Goal: Task Accomplishment & Management: Complete application form

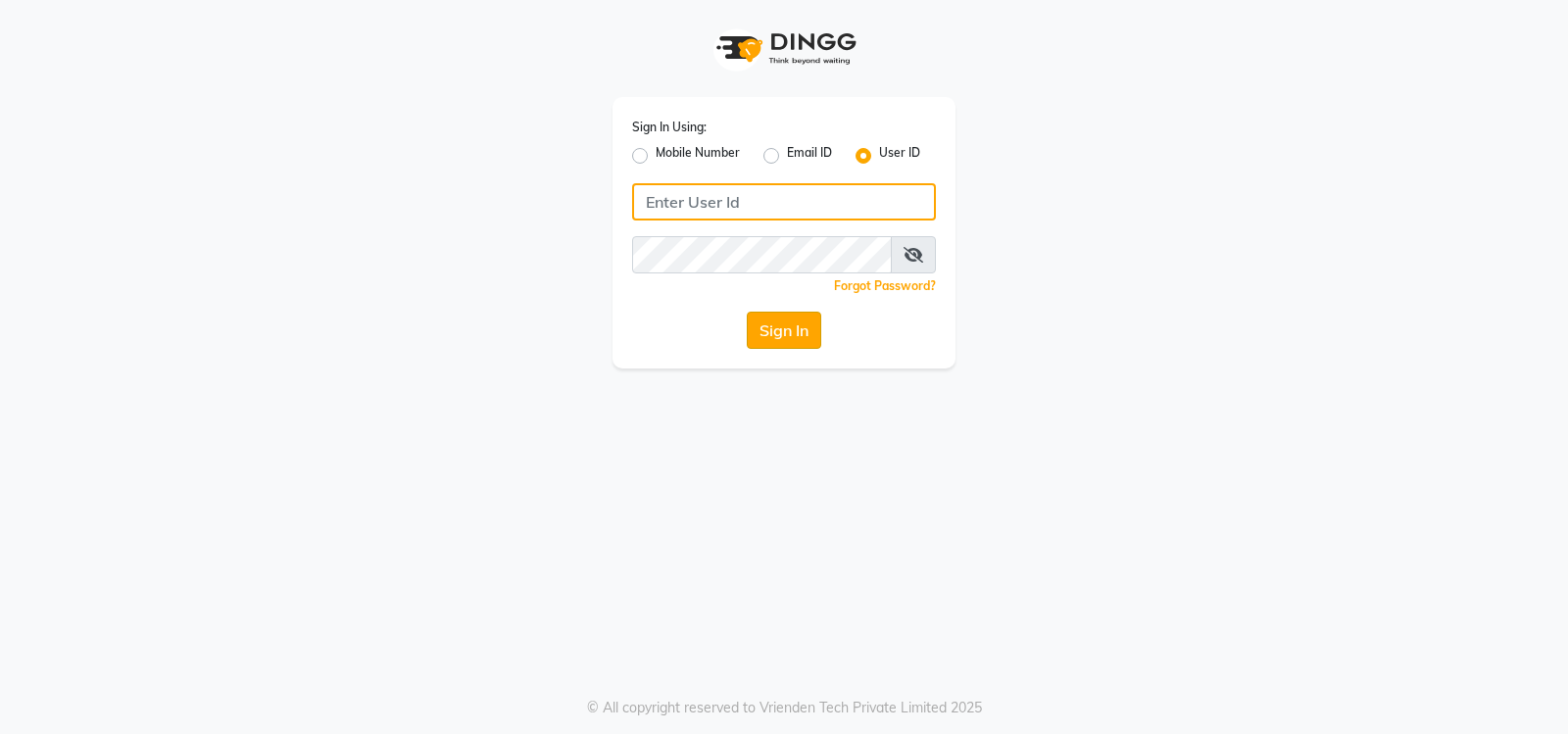
type input "volume123"
click at [766, 333] on button "Sign In" at bounding box center [784, 330] width 75 height 37
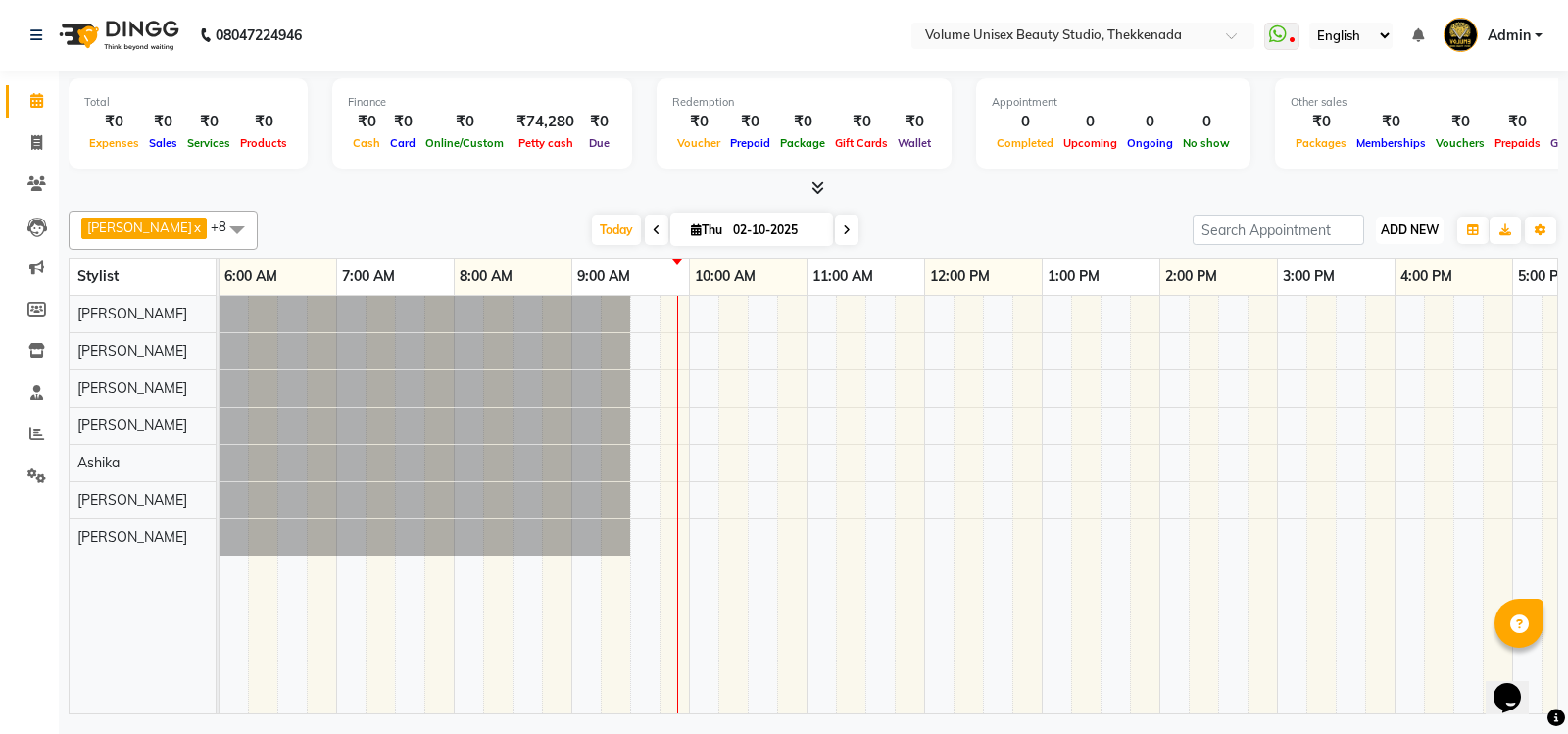
click at [1410, 226] on span "ADD NEW" at bounding box center [1410, 229] width 58 height 15
click at [1359, 344] on link "Add Attendance" at bounding box center [1365, 344] width 155 height 26
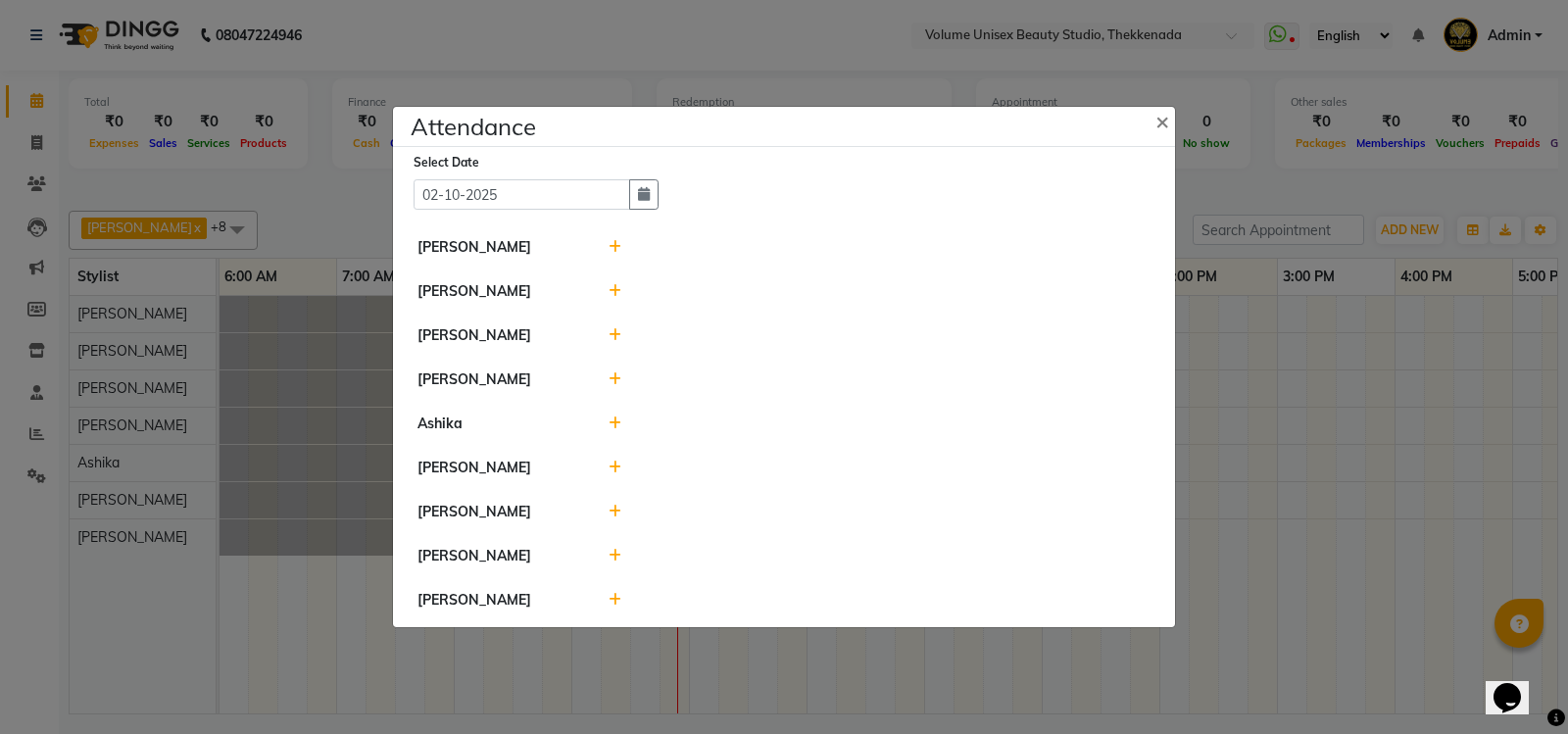
click at [616, 466] on icon at bounding box center [615, 468] width 13 height 14
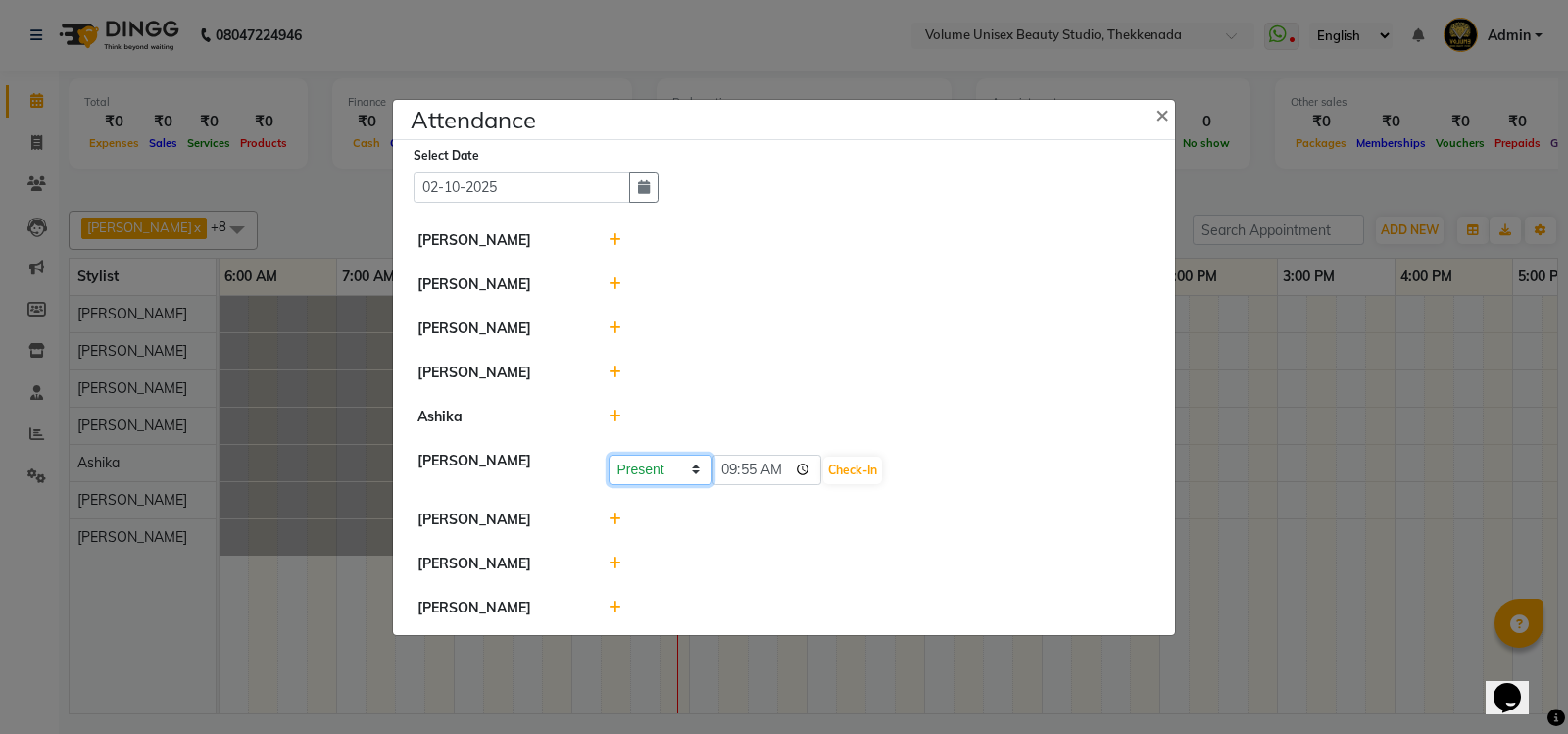
click at [691, 476] on select "Present Absent Late Half Day Weekly Off" at bounding box center [661, 470] width 104 height 30
select select "A"
click at [609, 455] on select "Present Absent Late Half Day Weekly Off" at bounding box center [661, 470] width 104 height 30
click at [742, 470] on button "Save" at bounding box center [734, 471] width 38 height 28
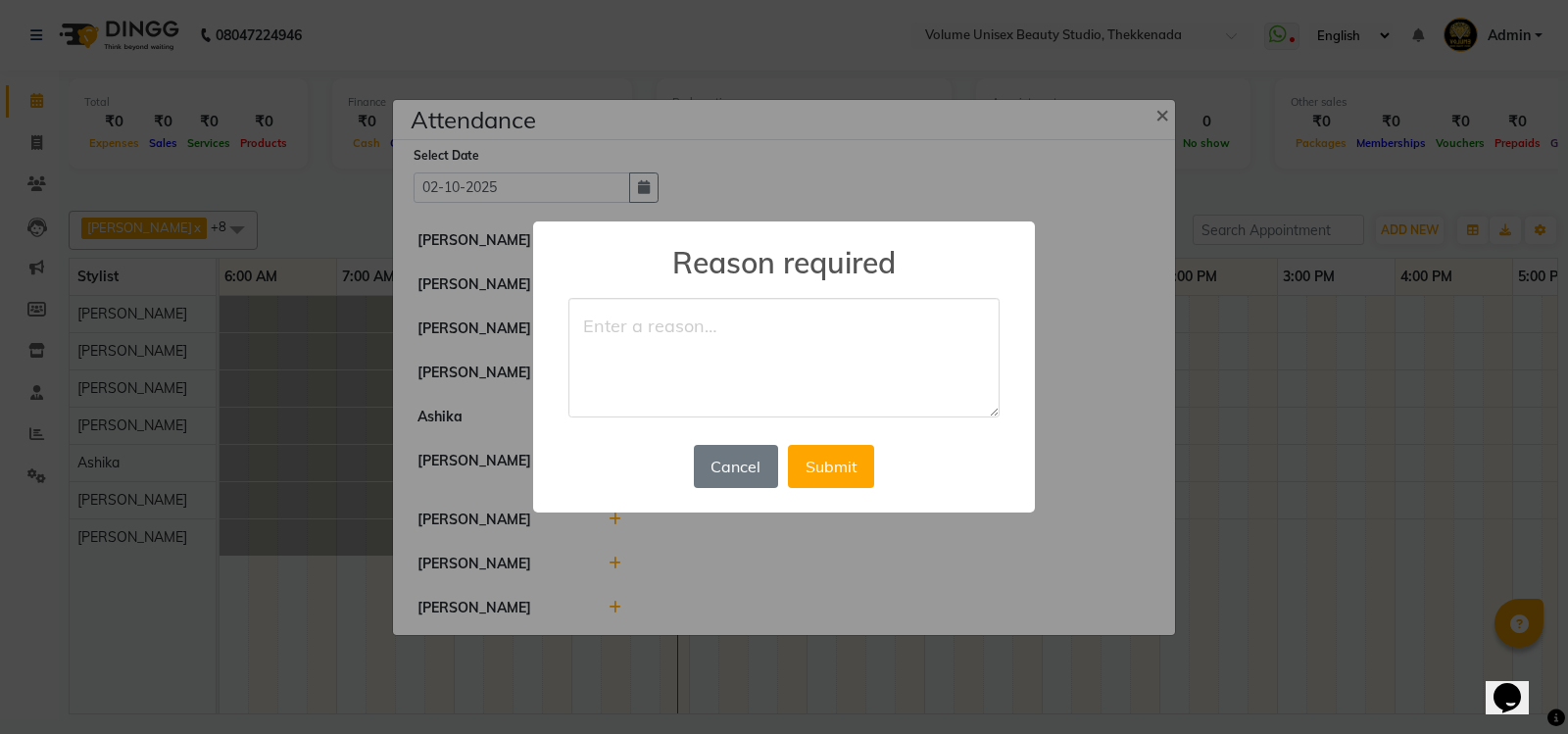
click at [747, 327] on textarea at bounding box center [784, 358] width 432 height 120
type textarea "fever"
click at [828, 473] on button "Submit" at bounding box center [831, 466] width 87 height 43
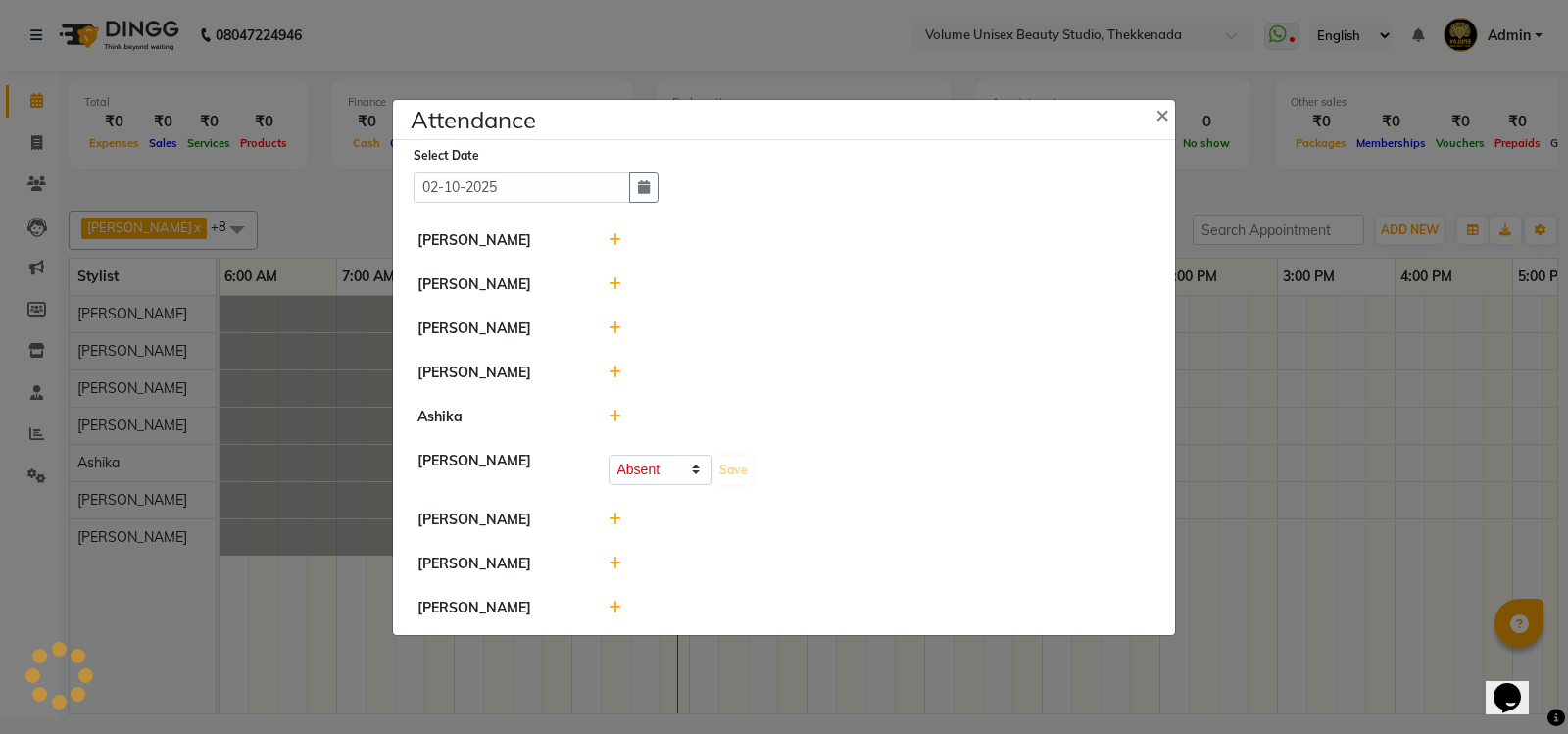
select select "A"
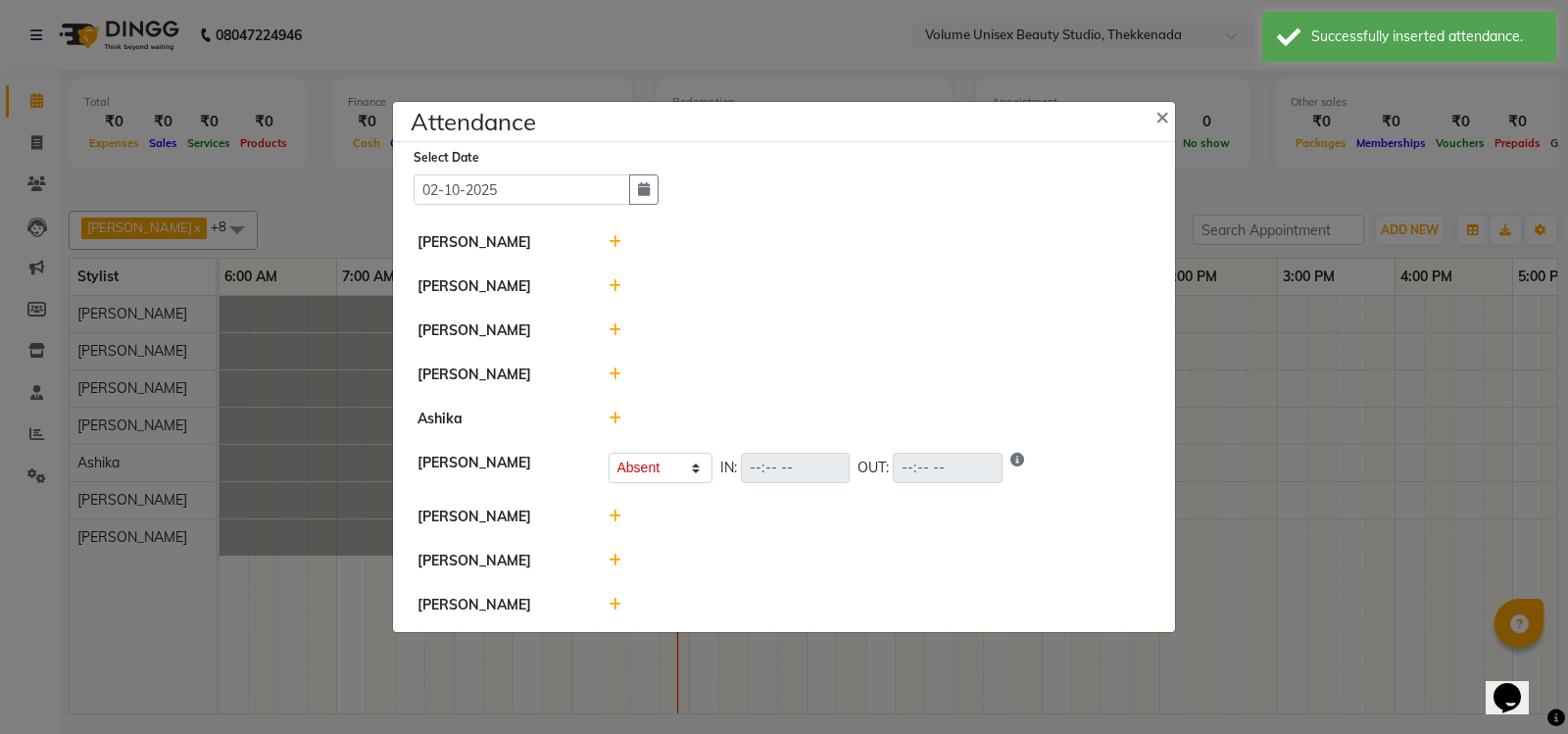
click at [616, 243] on icon at bounding box center [615, 242] width 13 height 14
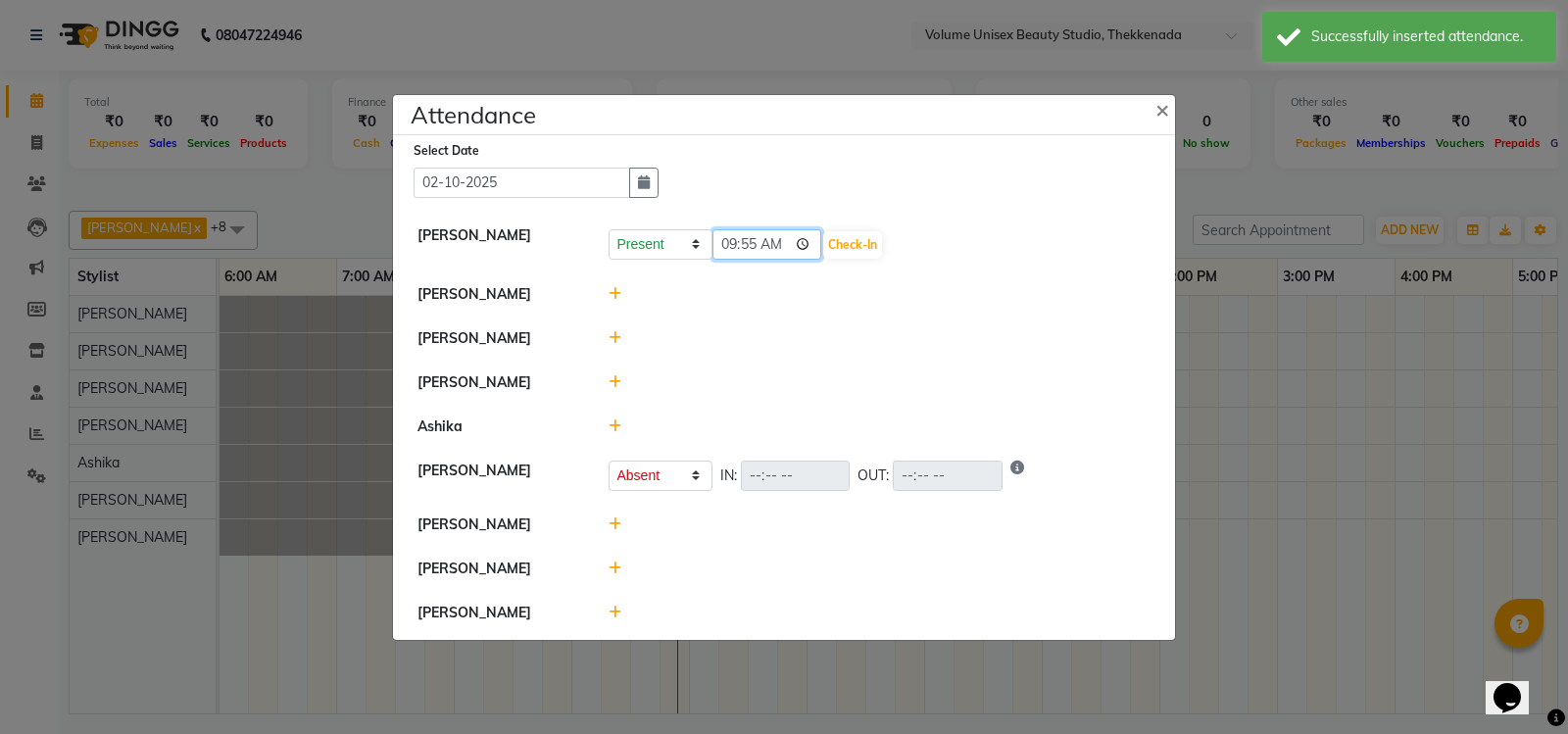
click at [806, 241] on input "09:55" at bounding box center [768, 244] width 110 height 30
click at [1016, 244] on div "Present Absent Late Half Day Weekly Off 09:55 Check-In" at bounding box center [880, 244] width 543 height 31
click at [804, 242] on input "09:55" at bounding box center [768, 244] width 110 height 30
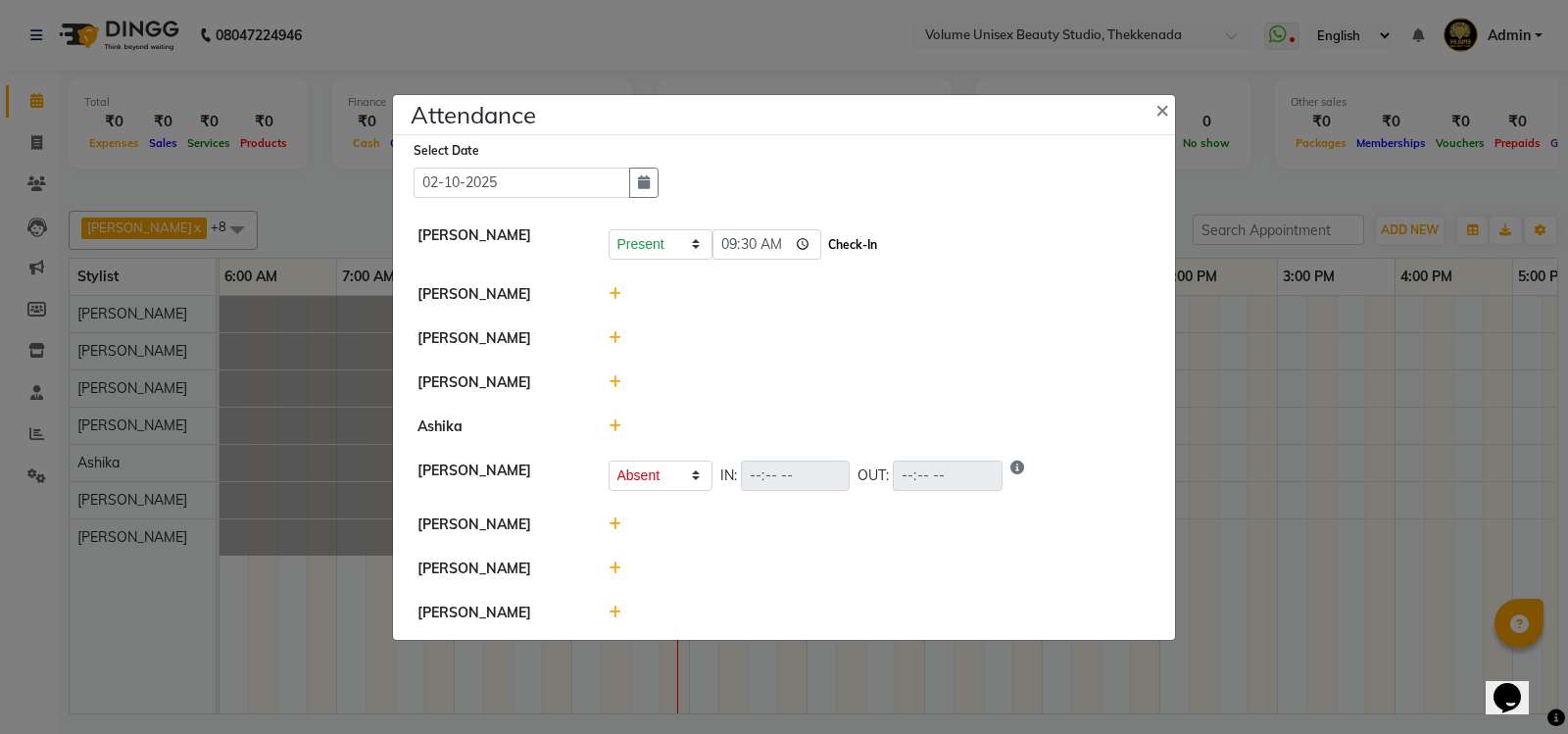
type input "09:30"
click at [851, 243] on button "Check-In" at bounding box center [852, 245] width 59 height 28
select select "A"
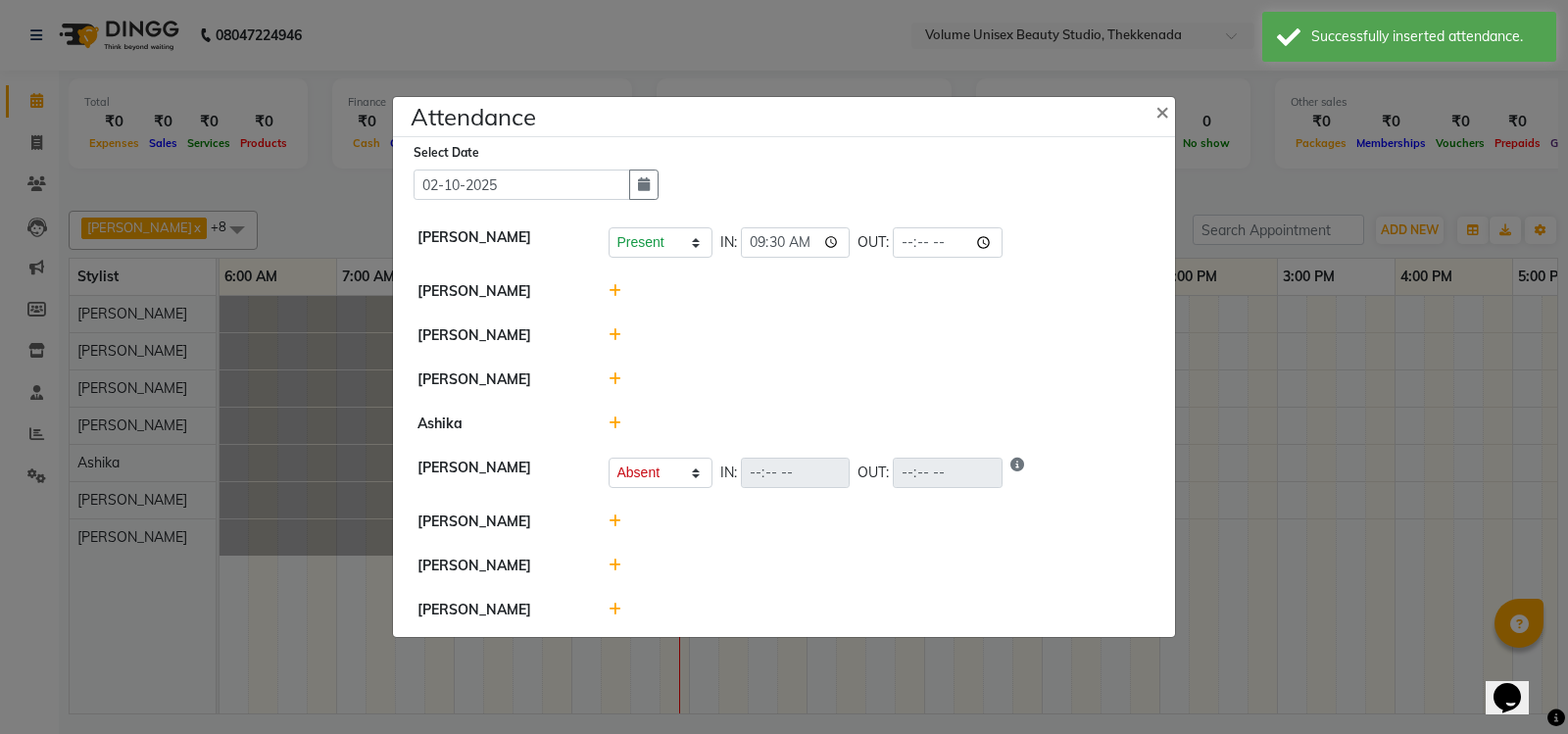
click at [607, 284] on div at bounding box center [880, 291] width 572 height 21
click at [616, 288] on icon at bounding box center [615, 291] width 13 height 14
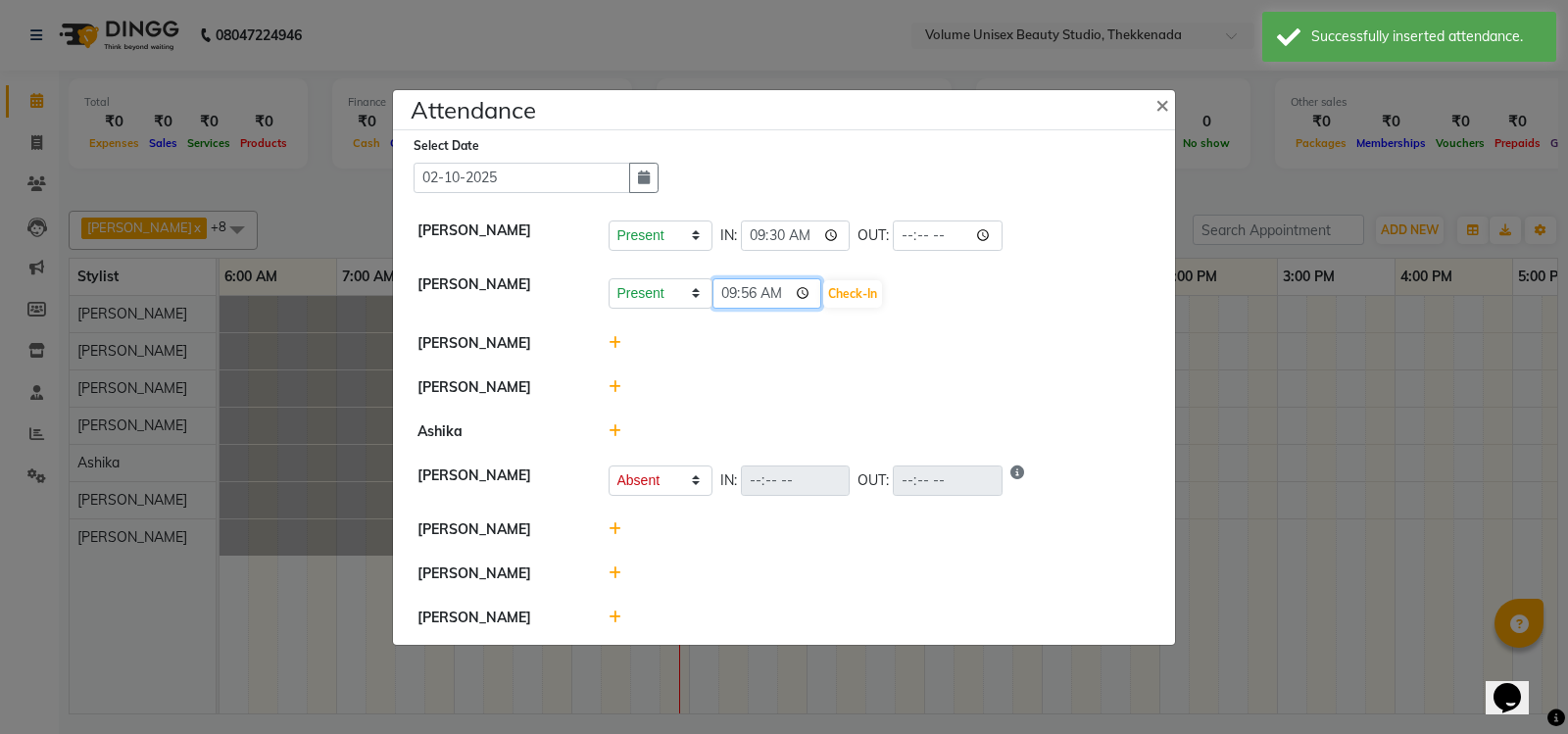
click at [807, 293] on input "09:56" at bounding box center [768, 293] width 110 height 30
type input "09:30"
click at [852, 299] on button "Check-In" at bounding box center [852, 294] width 59 height 28
select select "A"
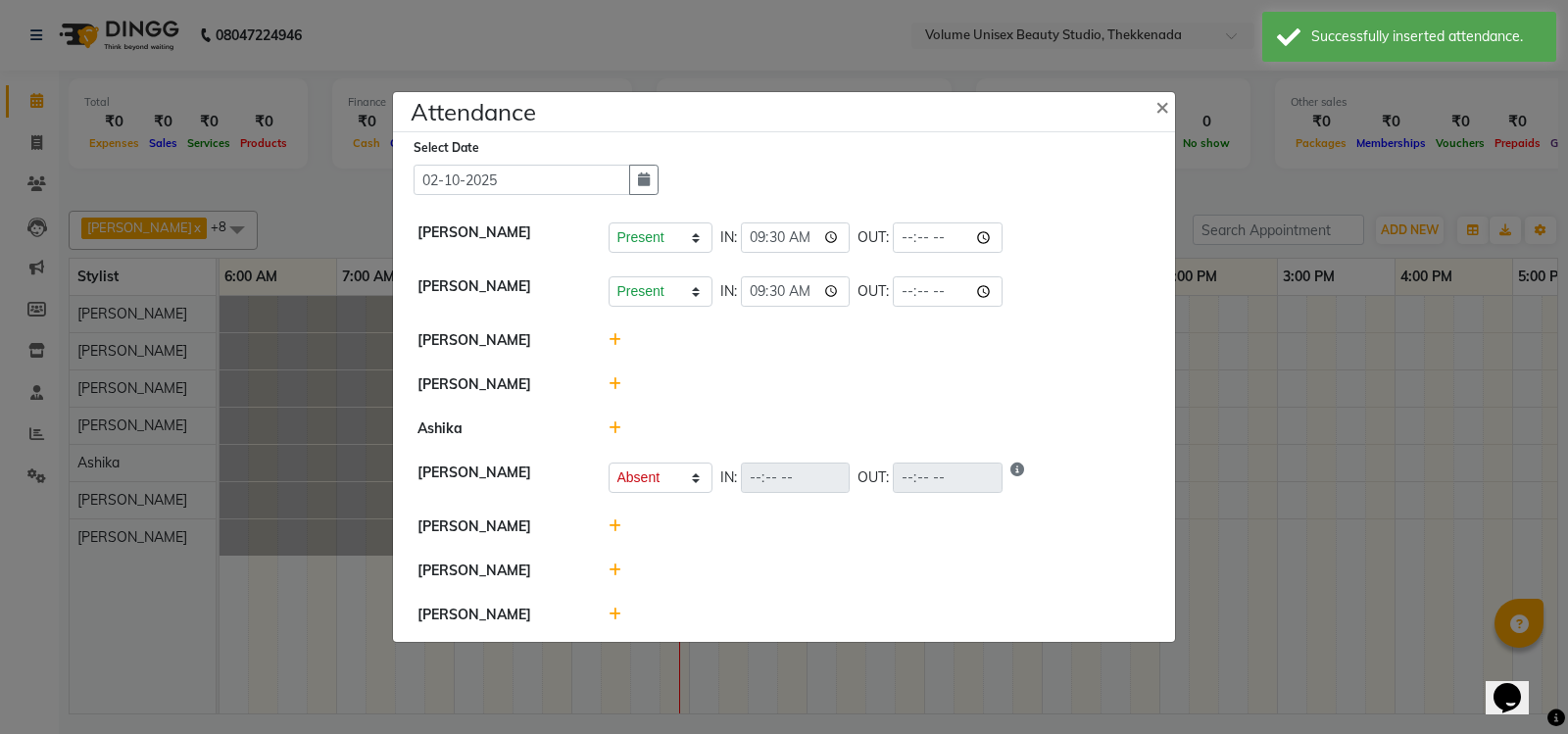
click at [617, 346] on icon at bounding box center [615, 340] width 13 height 14
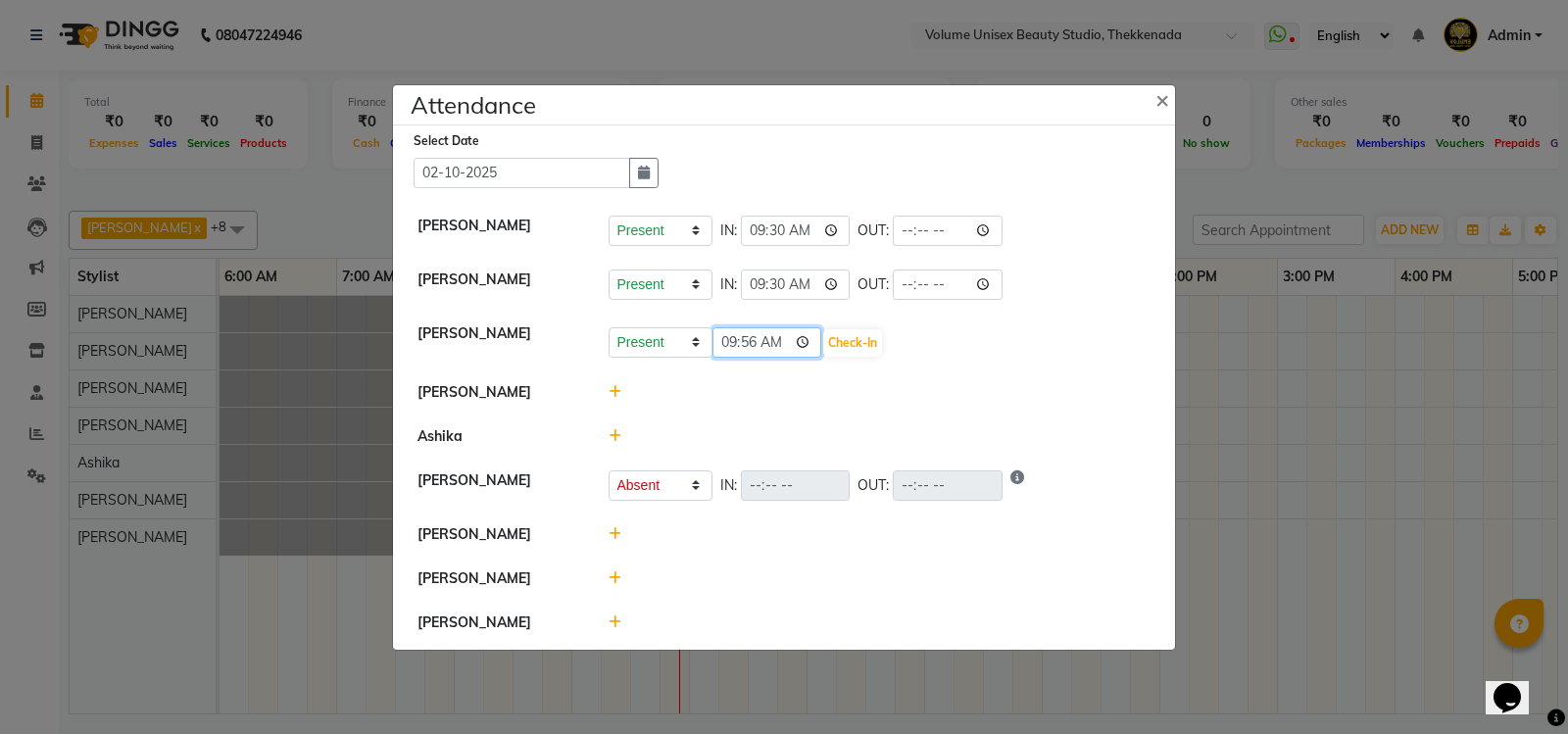
click at [807, 340] on input "09:56" at bounding box center [768, 342] width 110 height 30
type input "09:30"
click at [851, 343] on button "Check-In" at bounding box center [852, 343] width 59 height 28
select select "A"
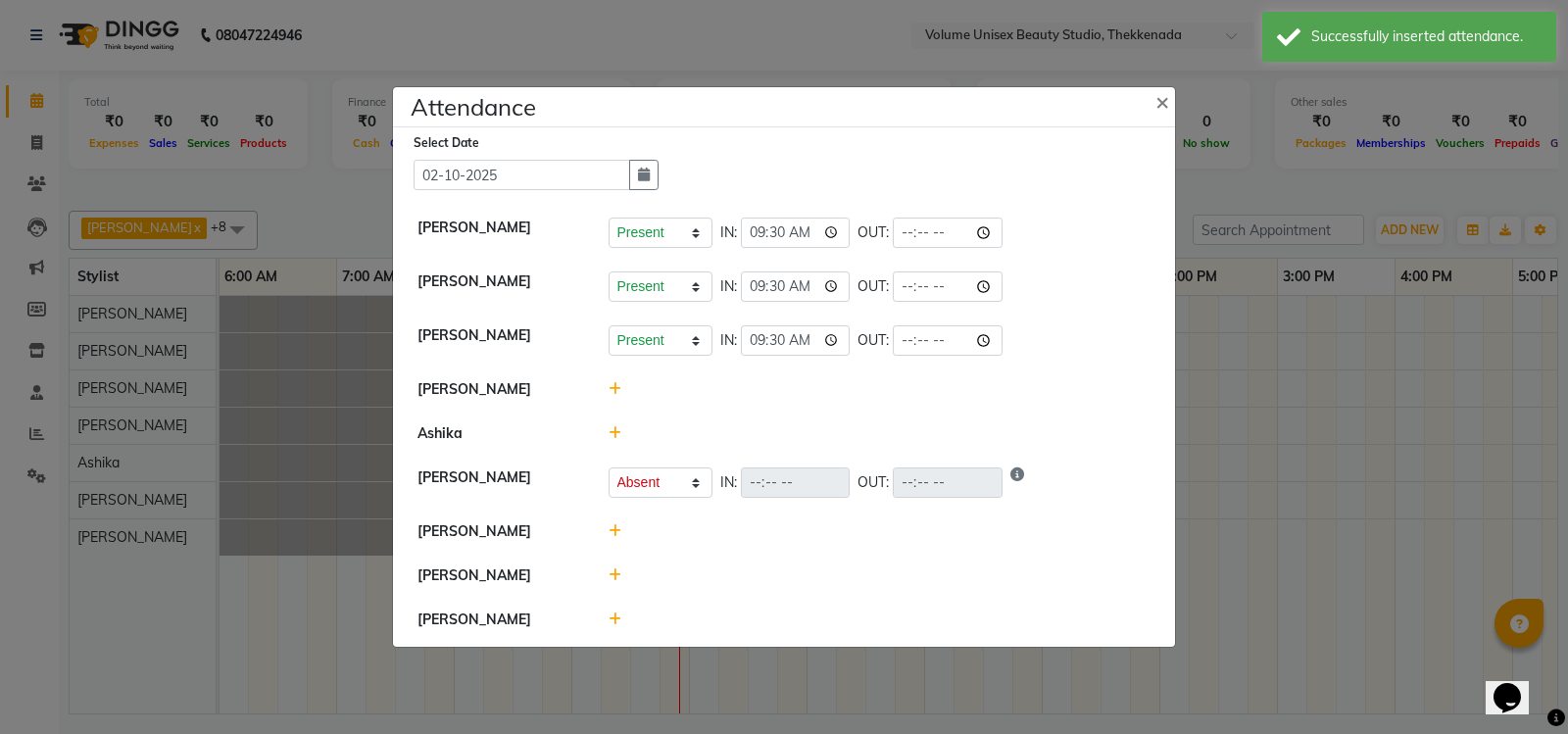
click at [616, 390] on icon at bounding box center [615, 389] width 13 height 14
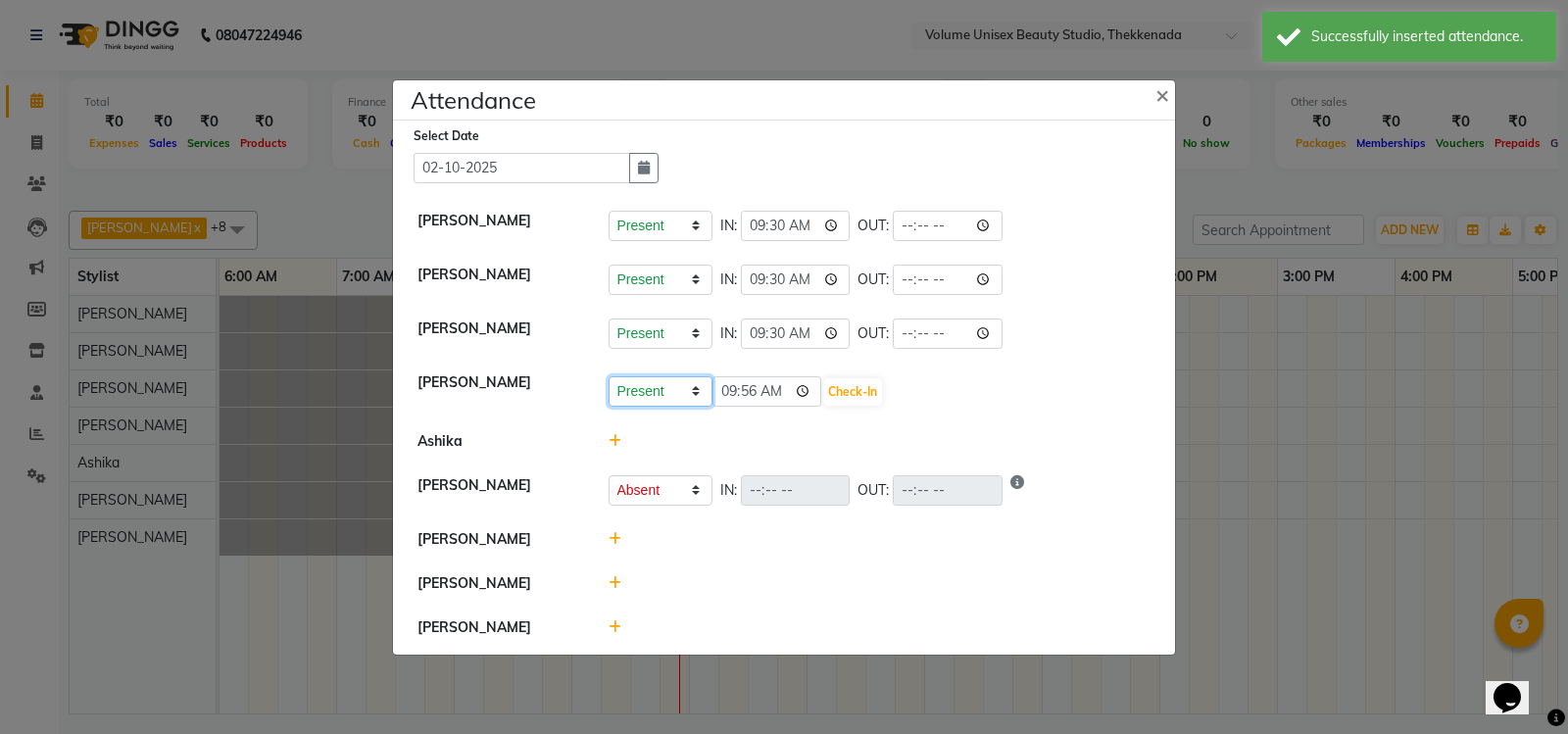
click at [696, 395] on select "Present Absent Late Half Day Weekly Off" at bounding box center [661, 392] width 104 height 30
select select "A"
click at [609, 377] on select "Present Absent Late Half Day Weekly Off" at bounding box center [661, 392] width 104 height 30
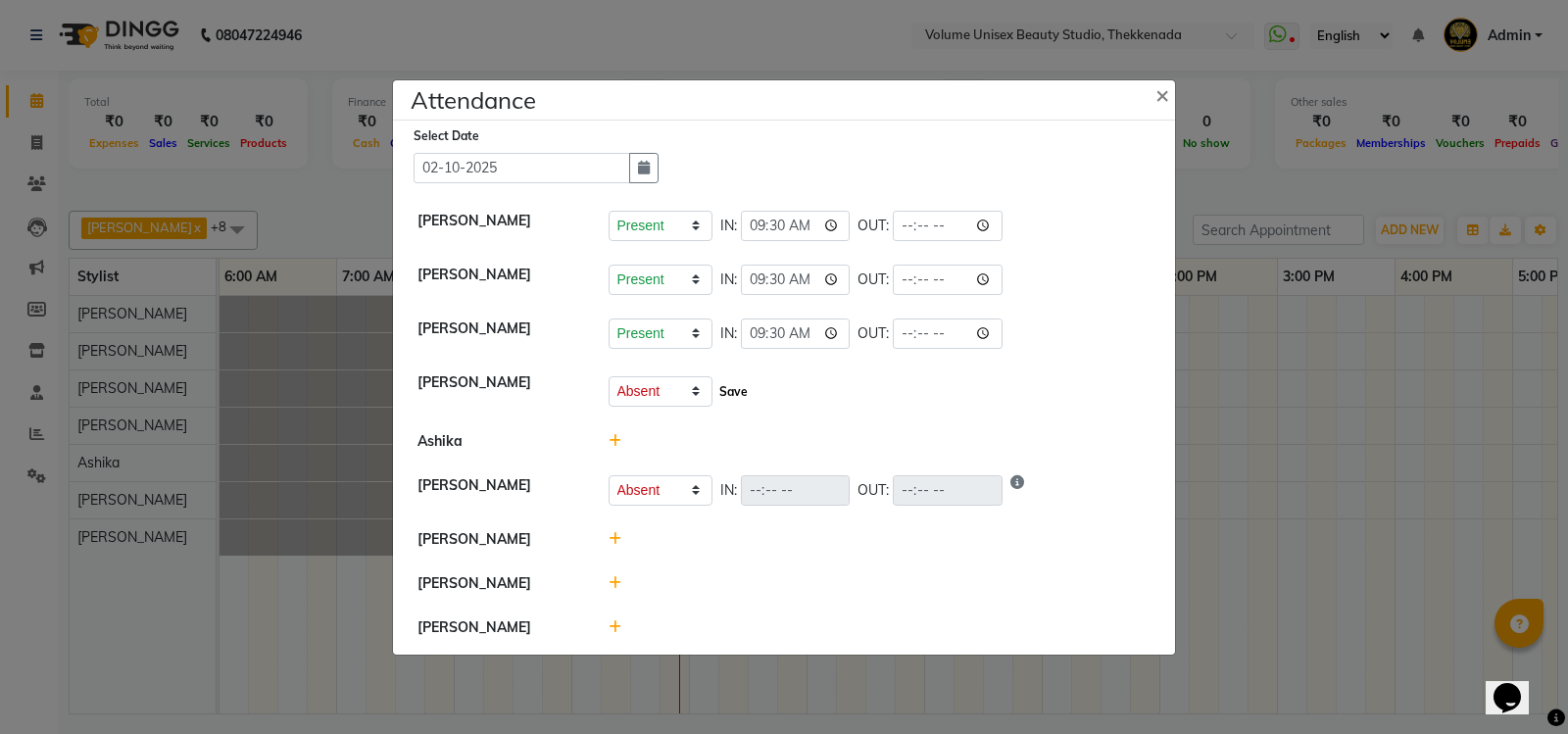
click at [735, 393] on button "Save" at bounding box center [734, 393] width 38 height 28
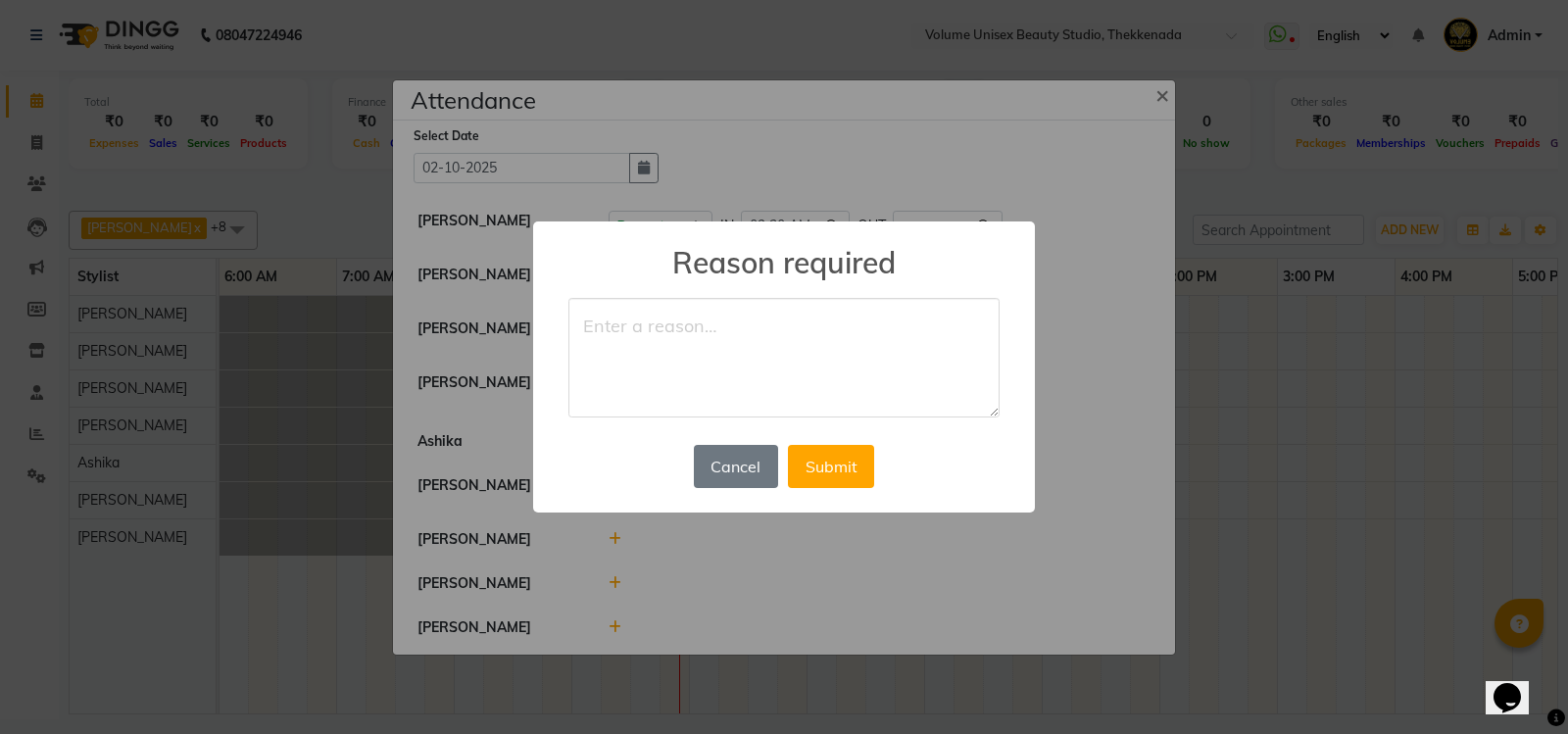
click at [707, 333] on textarea at bounding box center [784, 358] width 432 height 120
type textarea "l"
type textarea "annual leave"
click at [808, 481] on button "Submit" at bounding box center [831, 466] width 87 height 43
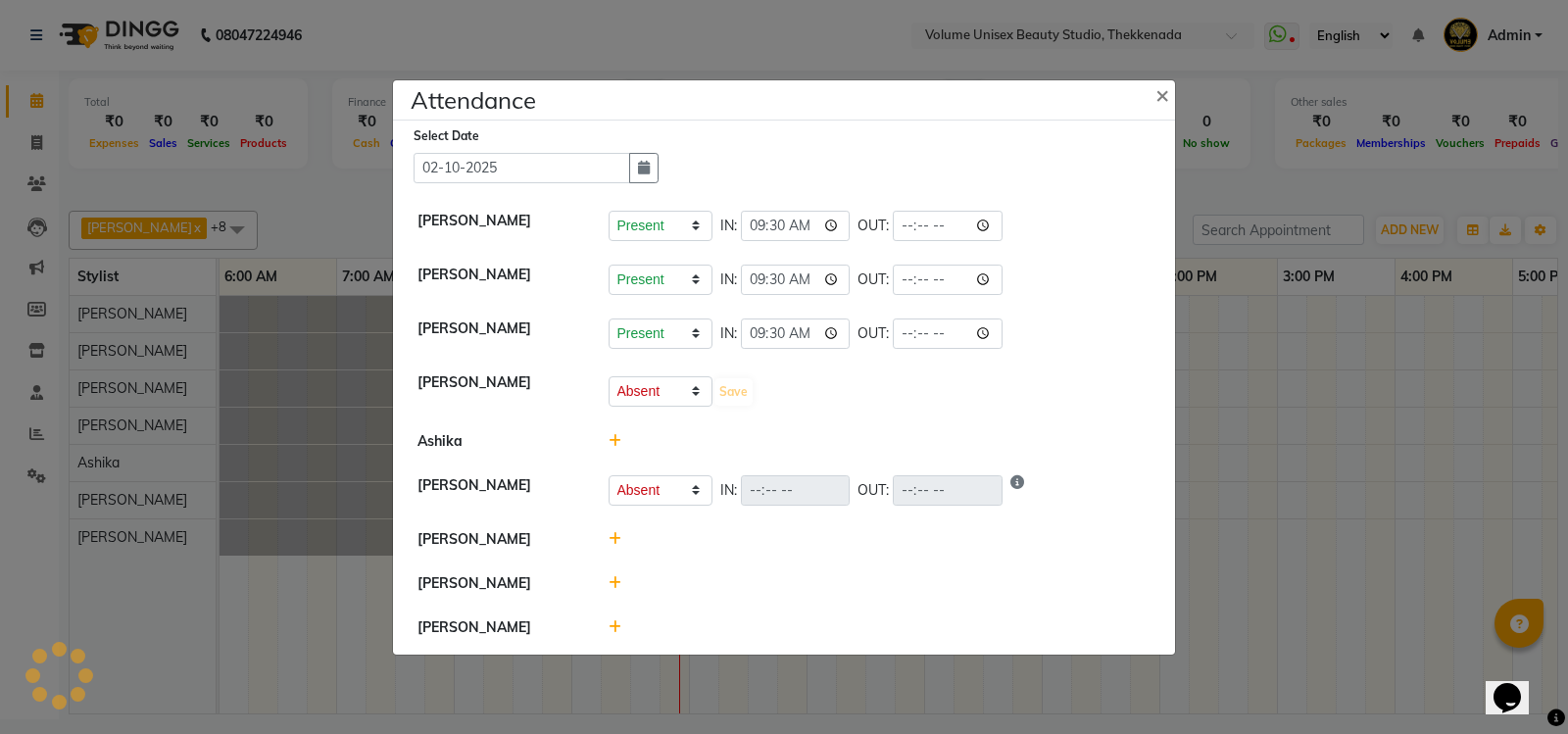
select select "A"
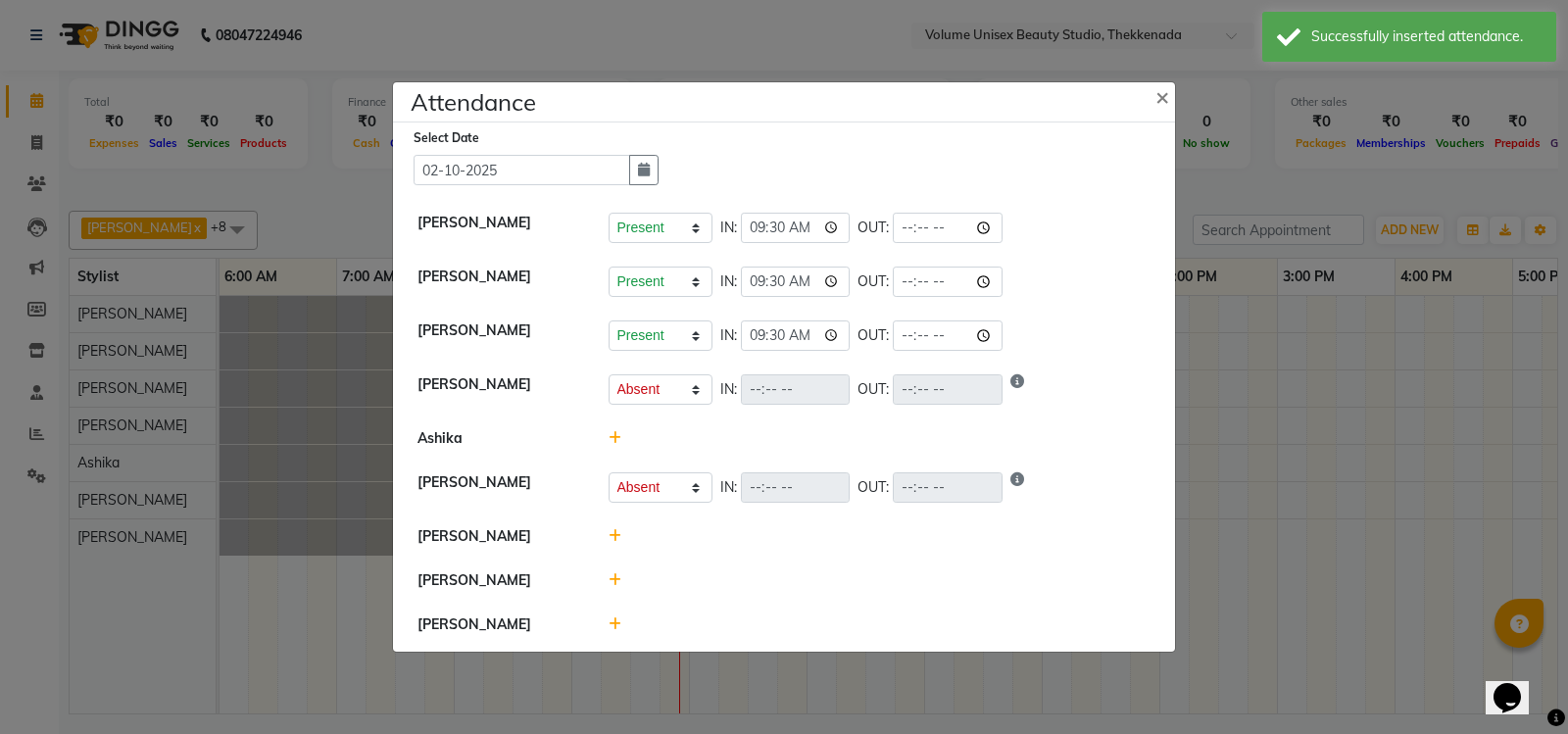
click at [616, 440] on icon at bounding box center [615, 439] width 13 height 14
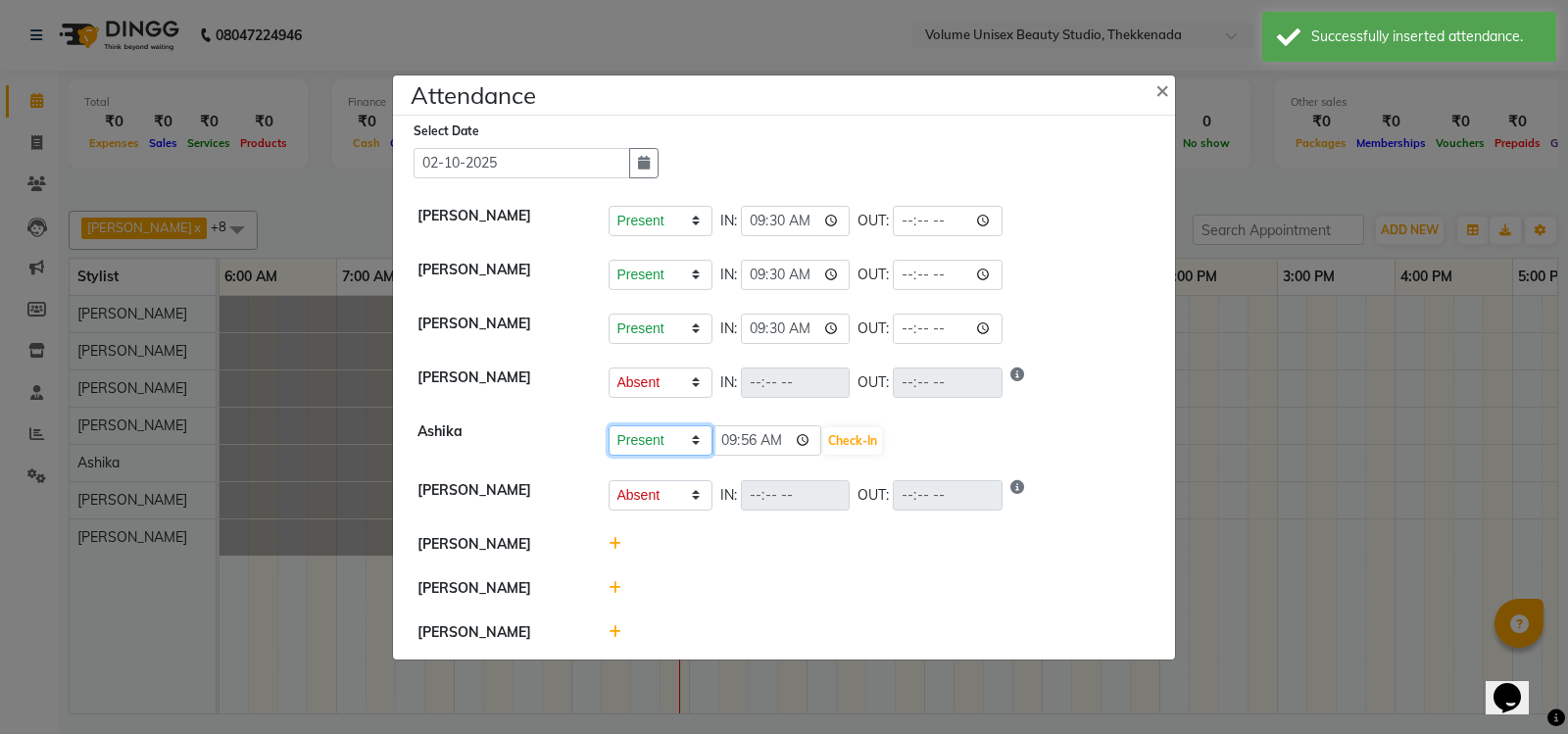
click at [696, 442] on select "Present Absent Late Half Day Weekly Off" at bounding box center [661, 441] width 104 height 30
click at [609, 426] on select "Present Absent Late Half Day Weekly Off" at bounding box center [661, 441] width 104 height 30
click at [698, 441] on select "Present Absent Late Half Day Weekly Off" at bounding box center [661, 441] width 104 height 30
select select "P"
click at [609, 426] on select "Present Absent Late Half Day Weekly Off" at bounding box center [661, 441] width 104 height 30
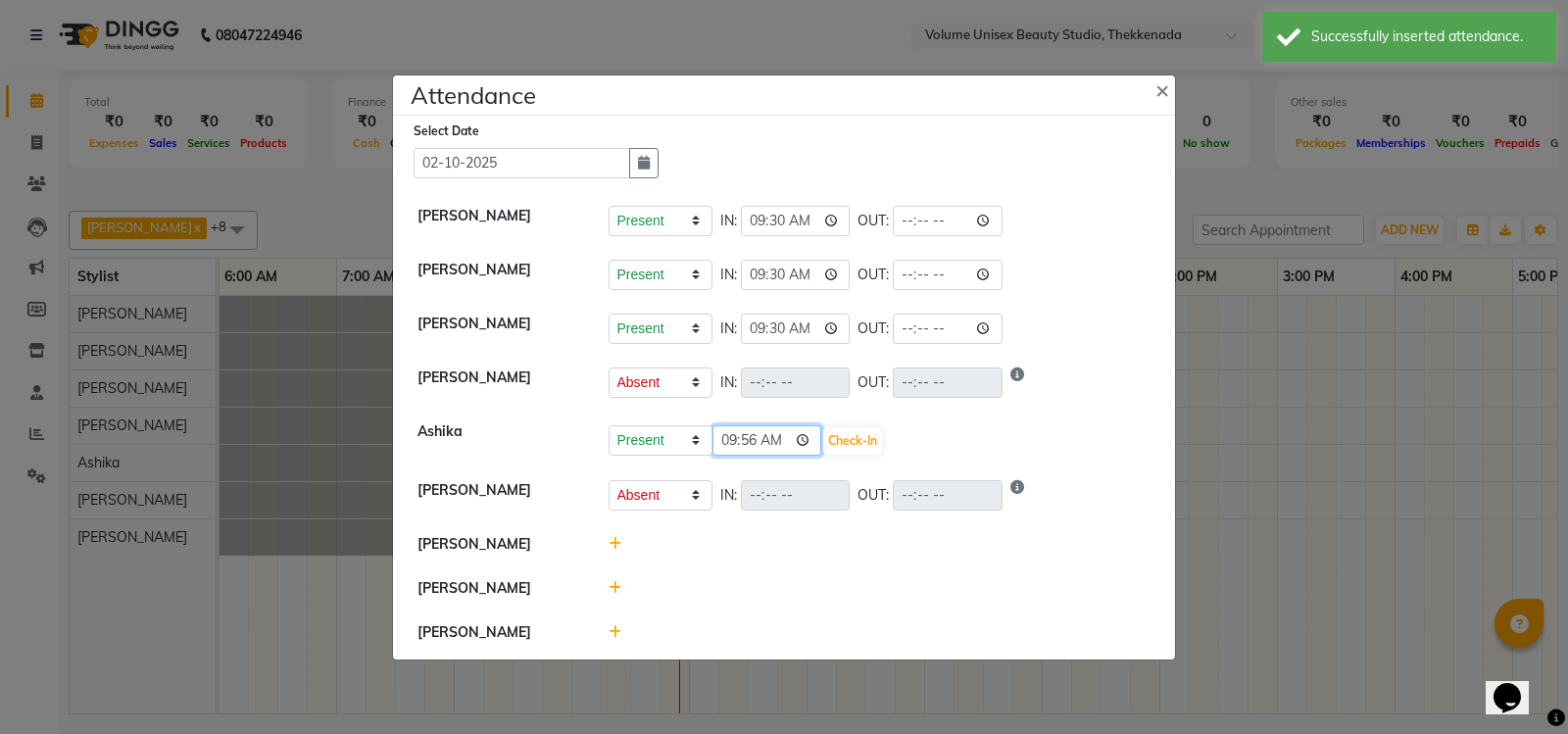
click at [804, 440] on input "09:56" at bounding box center [768, 441] width 110 height 30
type input "09:30"
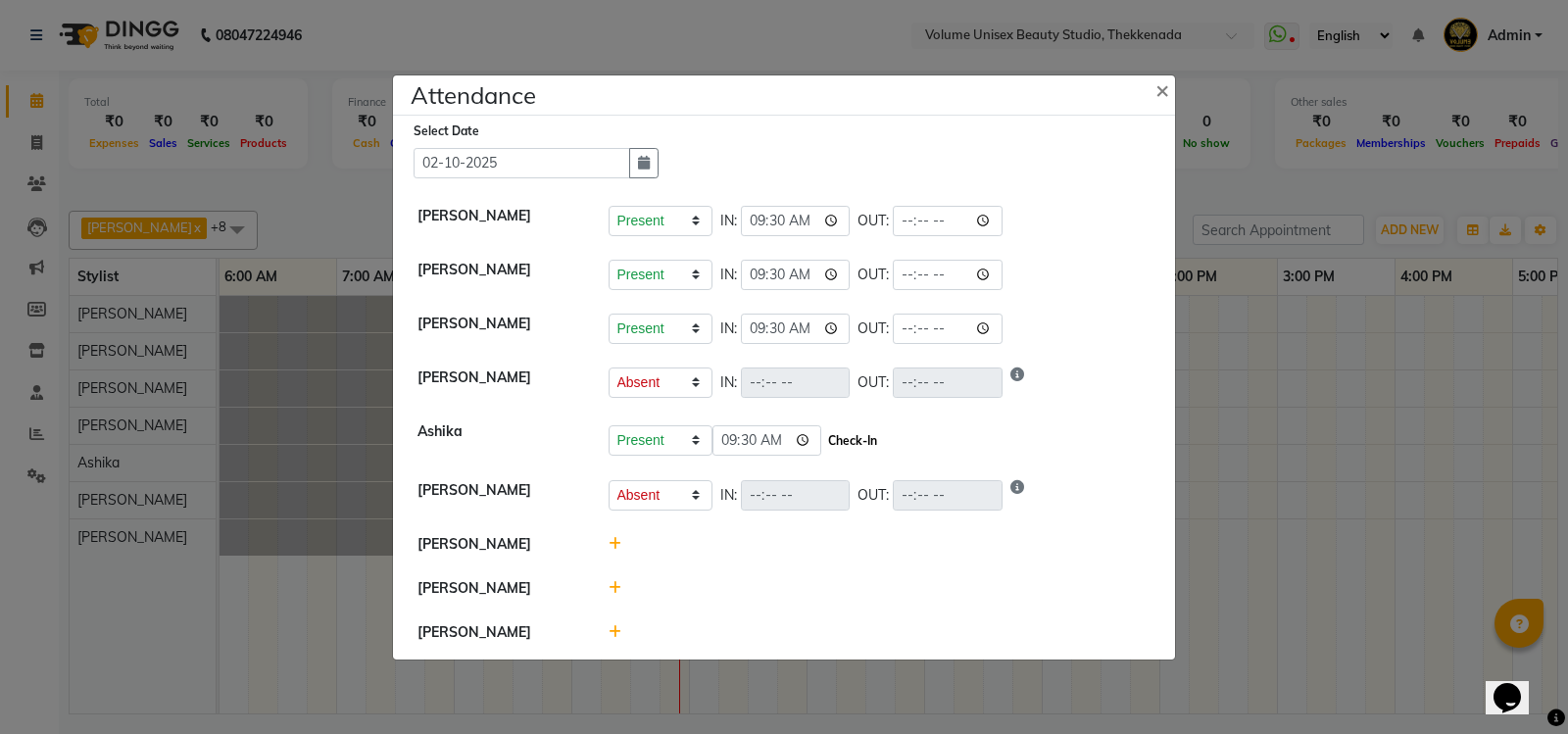
click at [853, 442] on button "Check-In" at bounding box center [852, 442] width 59 height 28
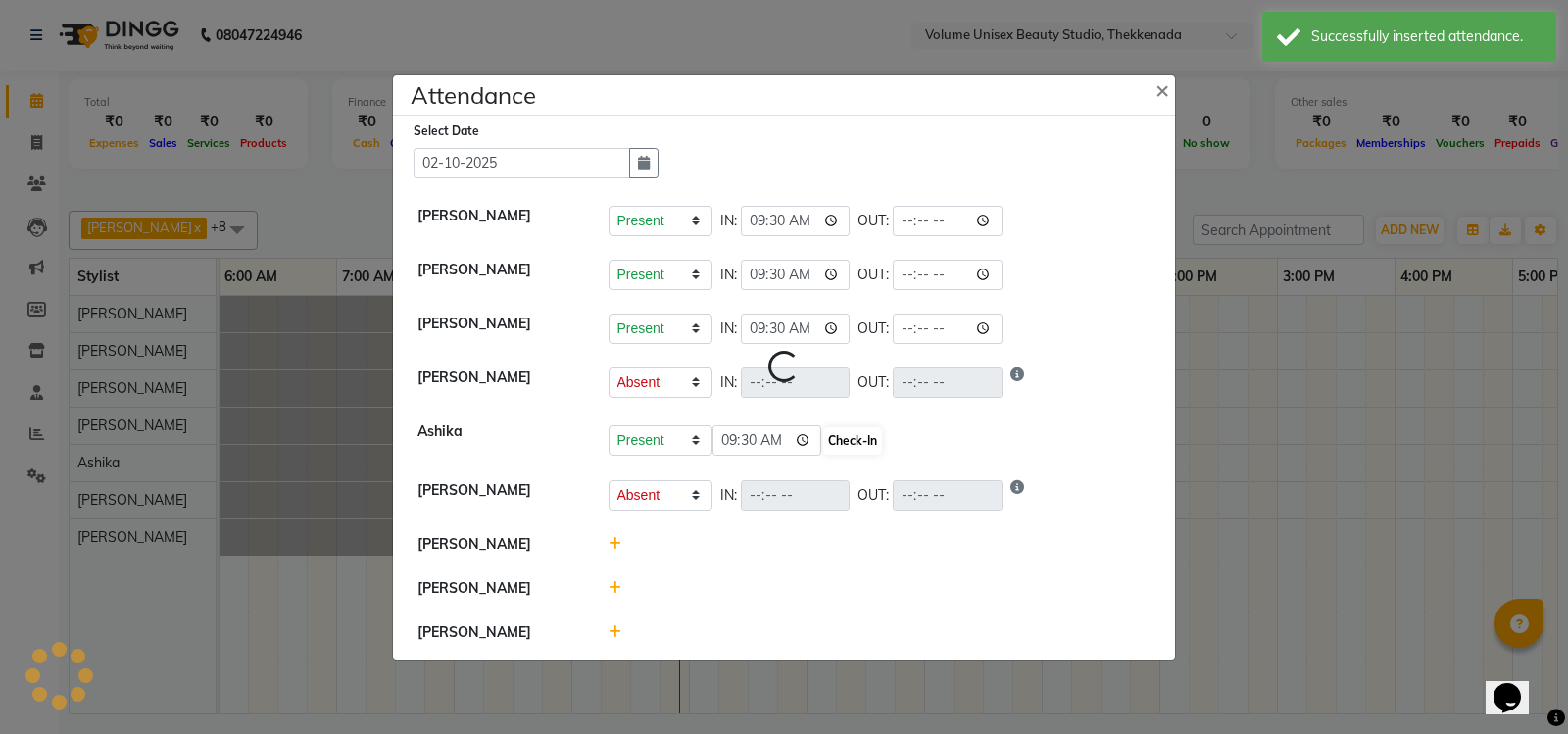
select select "A"
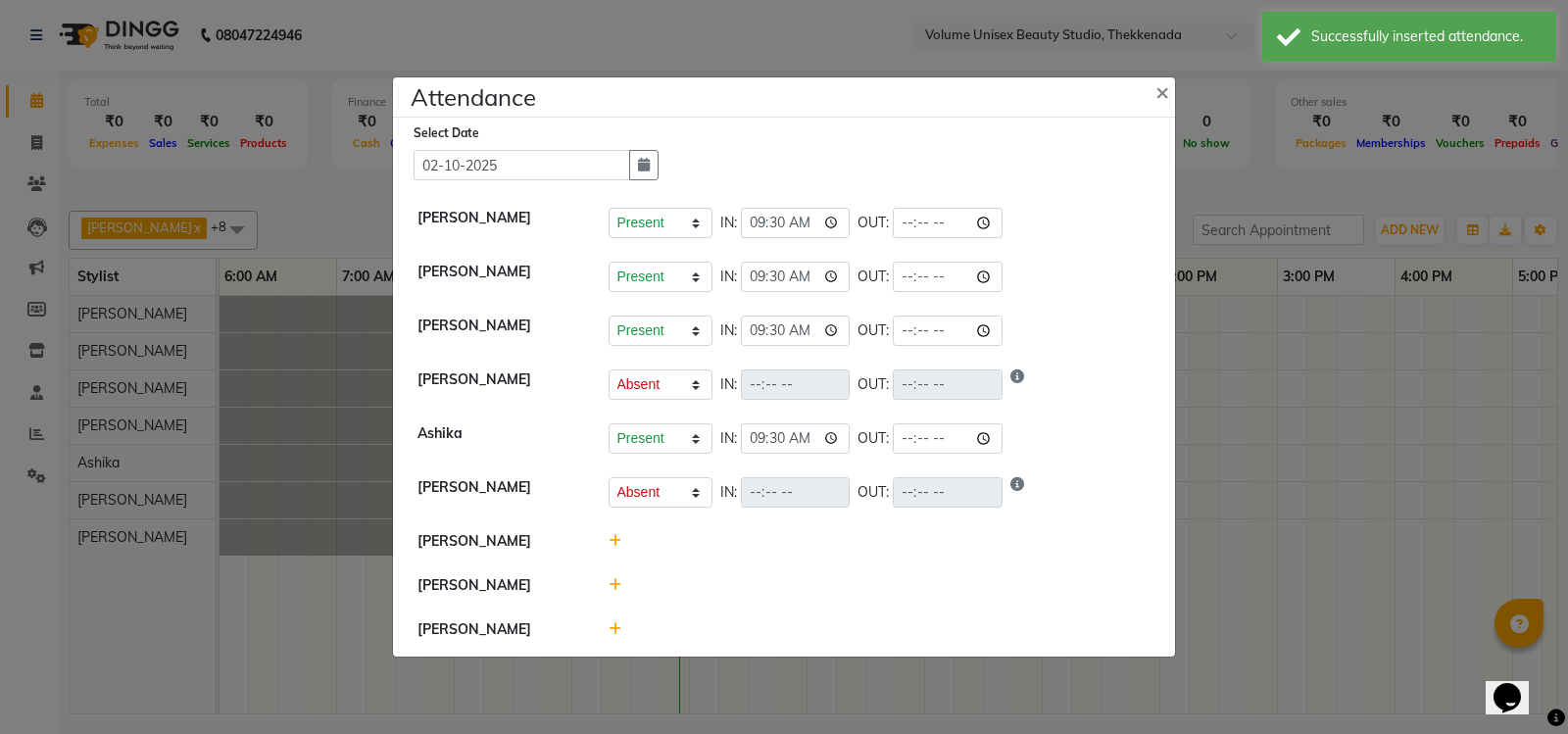
click at [616, 538] on icon at bounding box center [615, 542] width 13 height 14
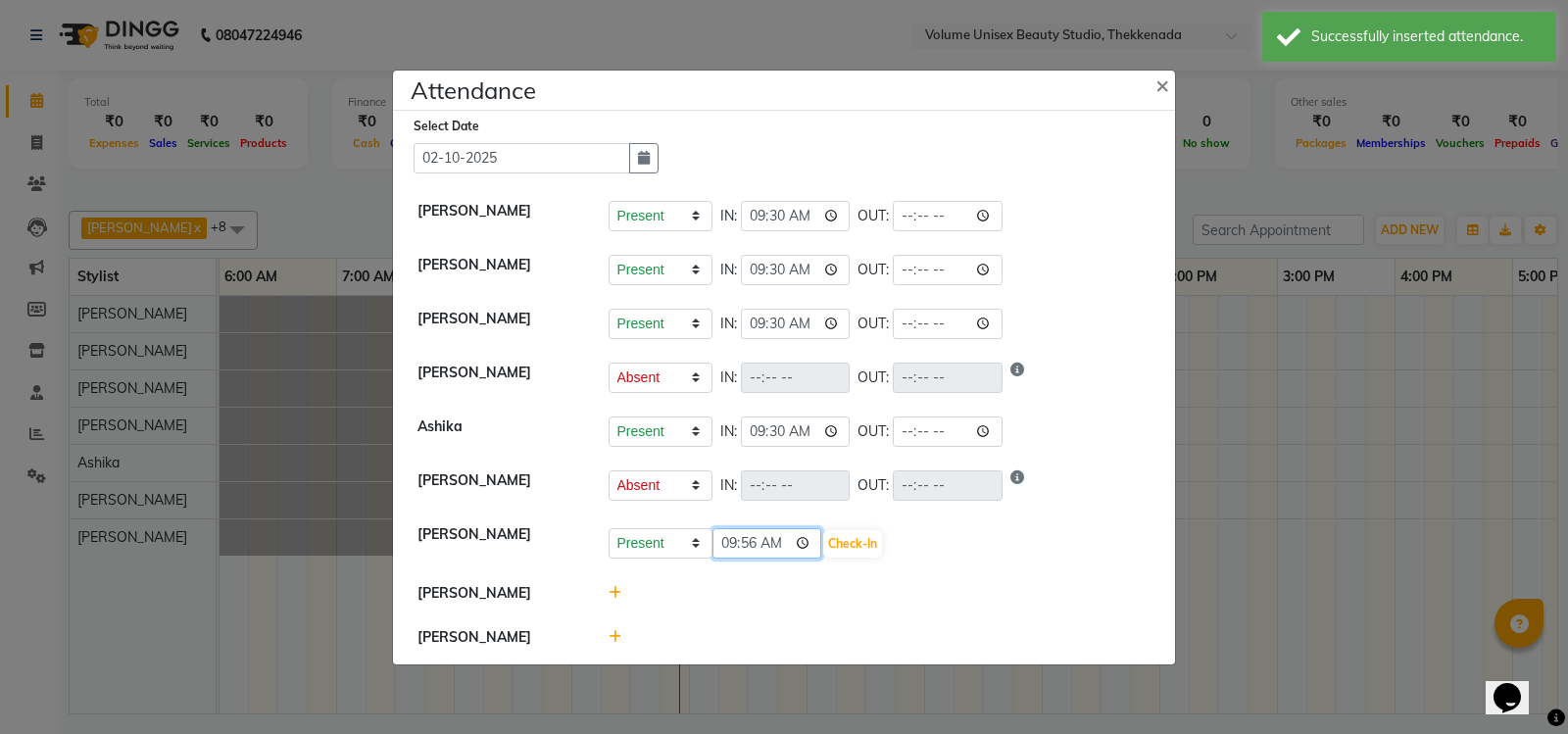
click at [806, 543] on input "09:56" at bounding box center [768, 544] width 110 height 30
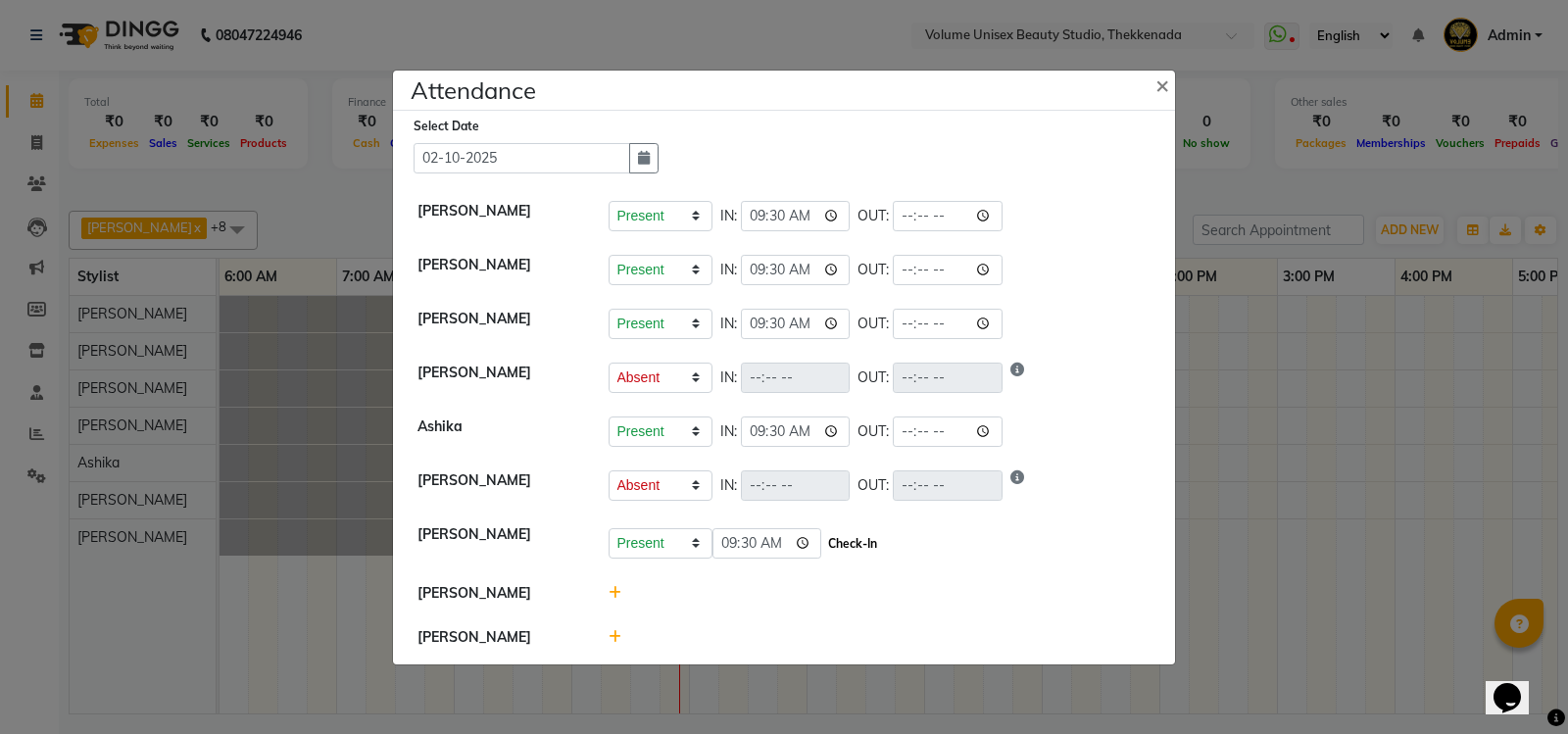
type input "09:30"
click at [850, 551] on button "Check-In" at bounding box center [852, 545] width 59 height 28
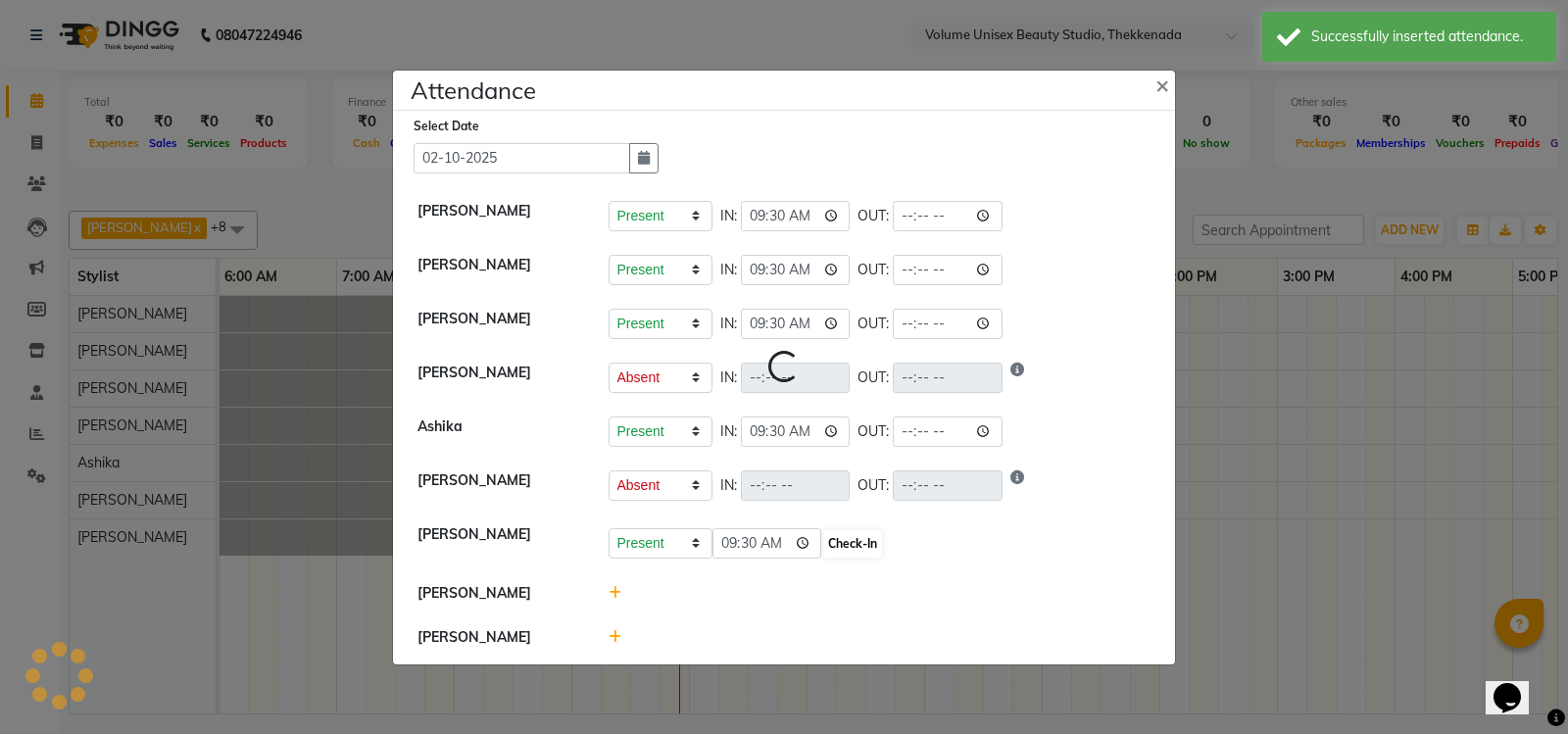
select select "A"
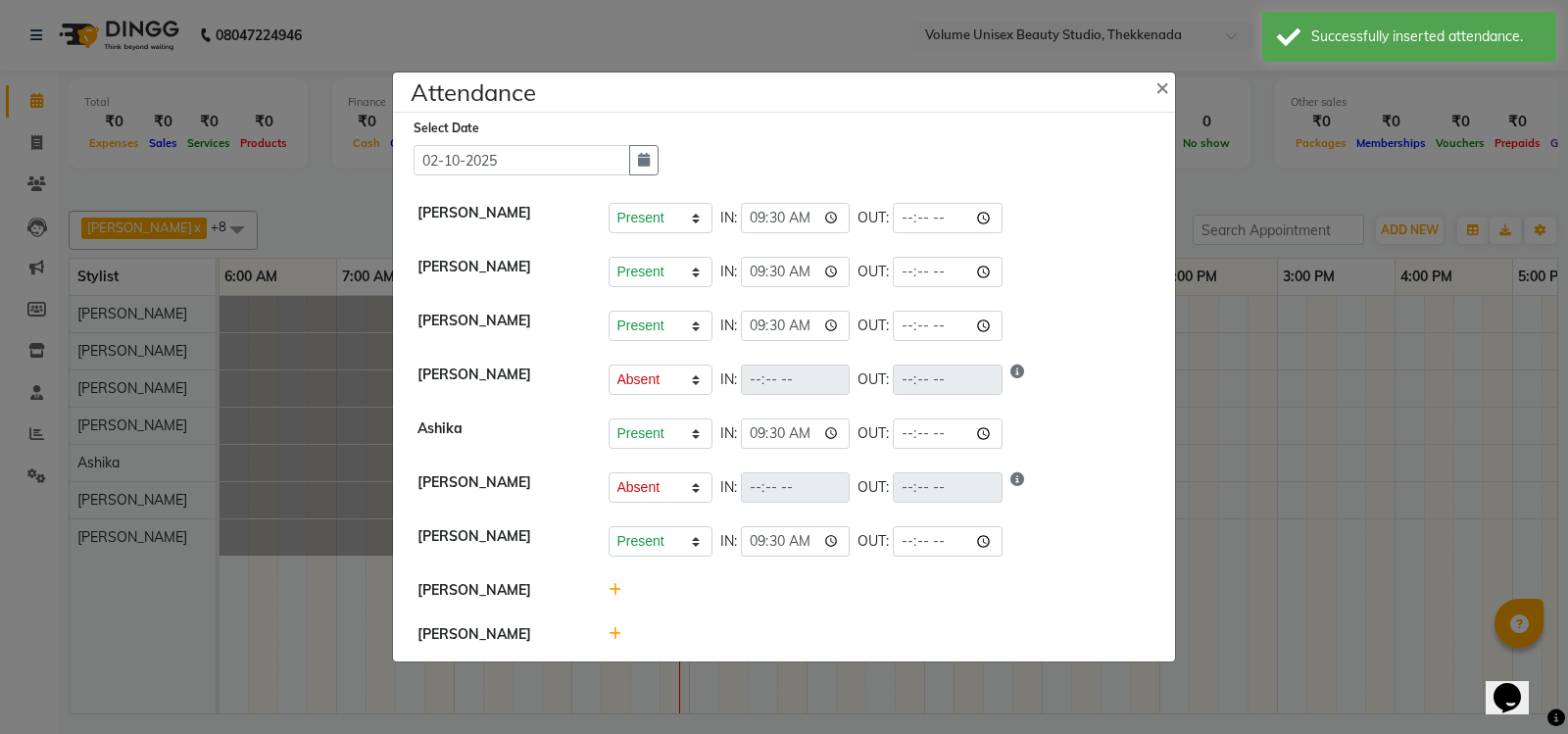
click at [603, 590] on div at bounding box center [880, 590] width 572 height 21
click at [615, 587] on icon at bounding box center [615, 590] width 13 height 14
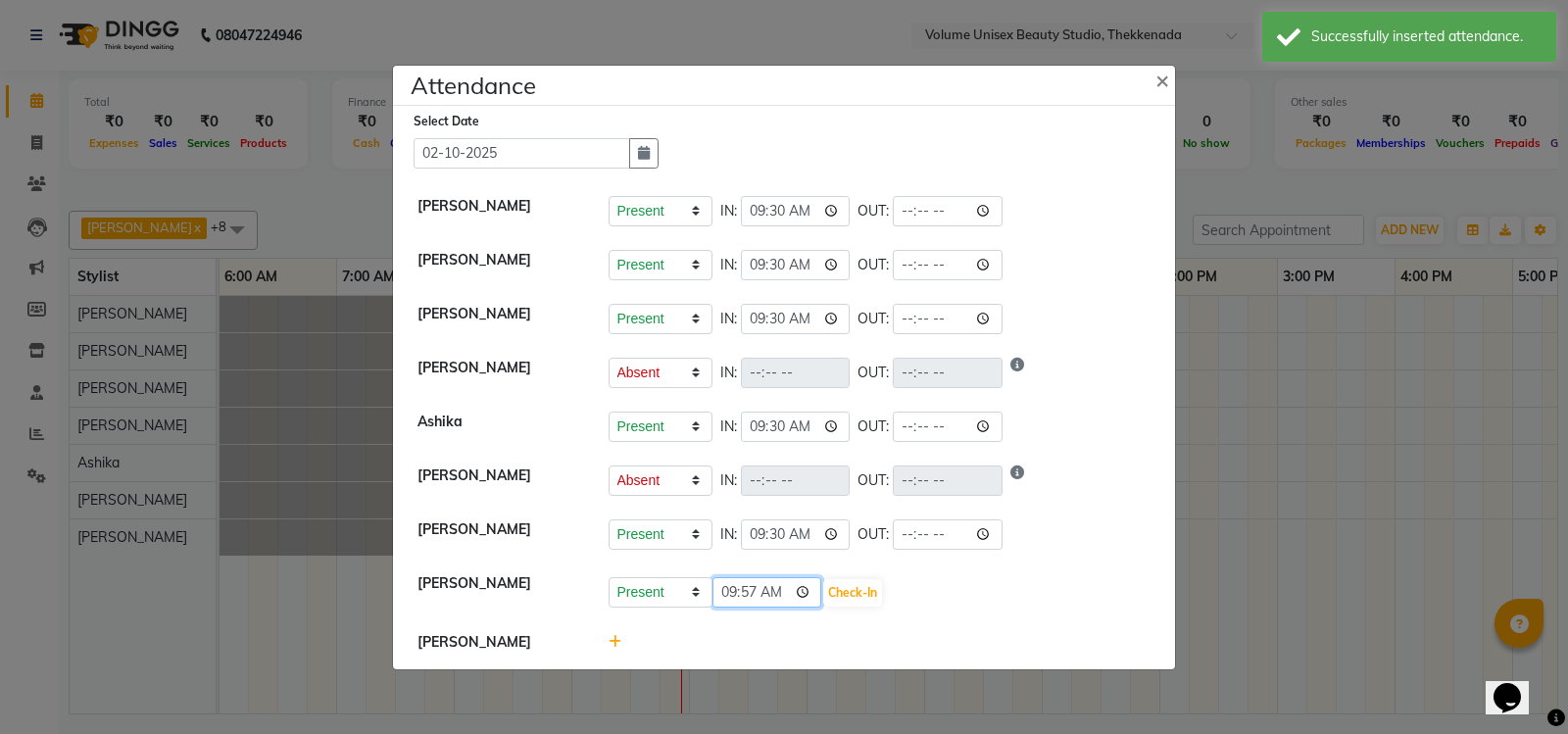
click at [805, 594] on input "09:57" at bounding box center [768, 592] width 110 height 30
type input "09:30"
click at [860, 596] on button "Check-In" at bounding box center [852, 593] width 59 height 28
select select "A"
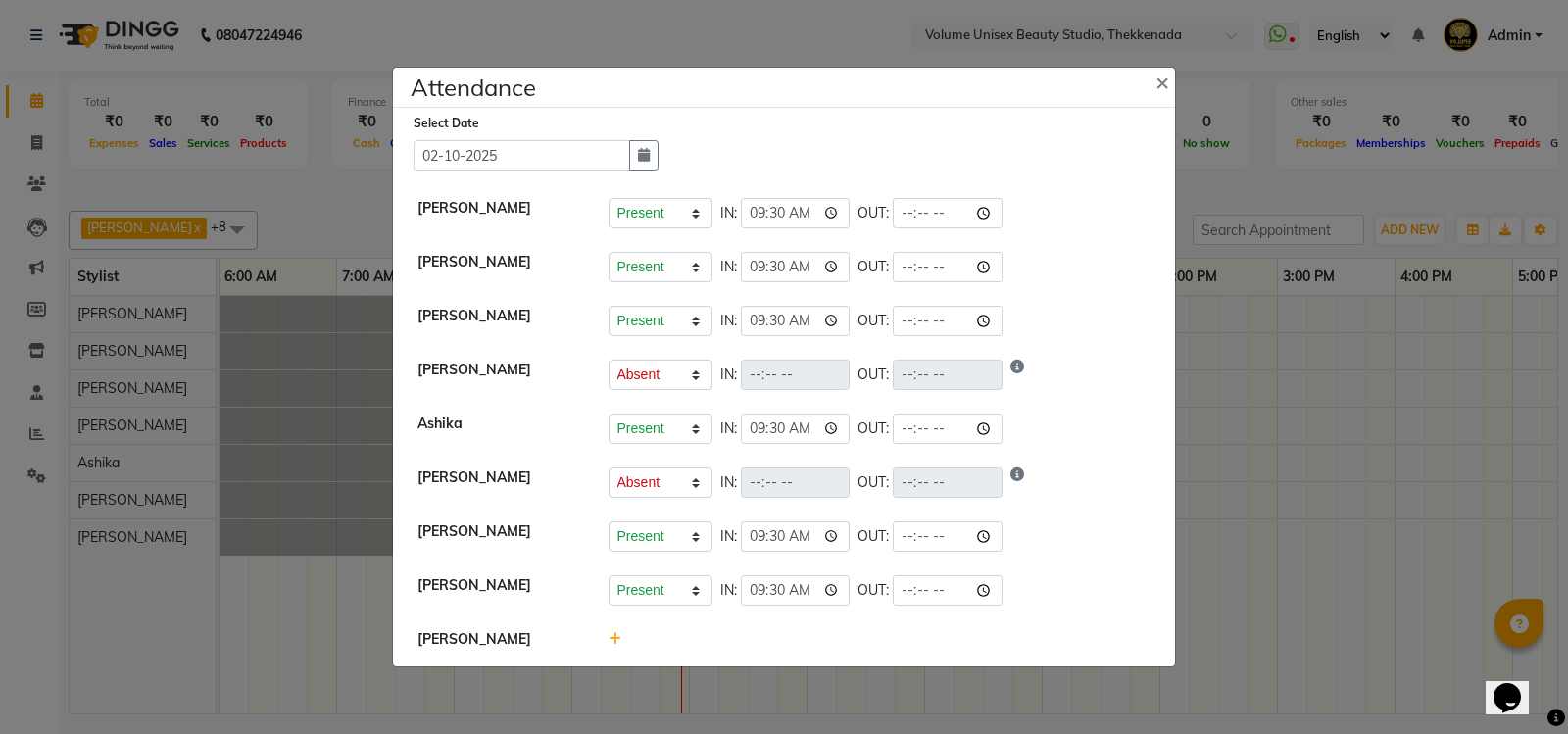
click at [615, 638] on icon at bounding box center [615, 639] width 13 height 14
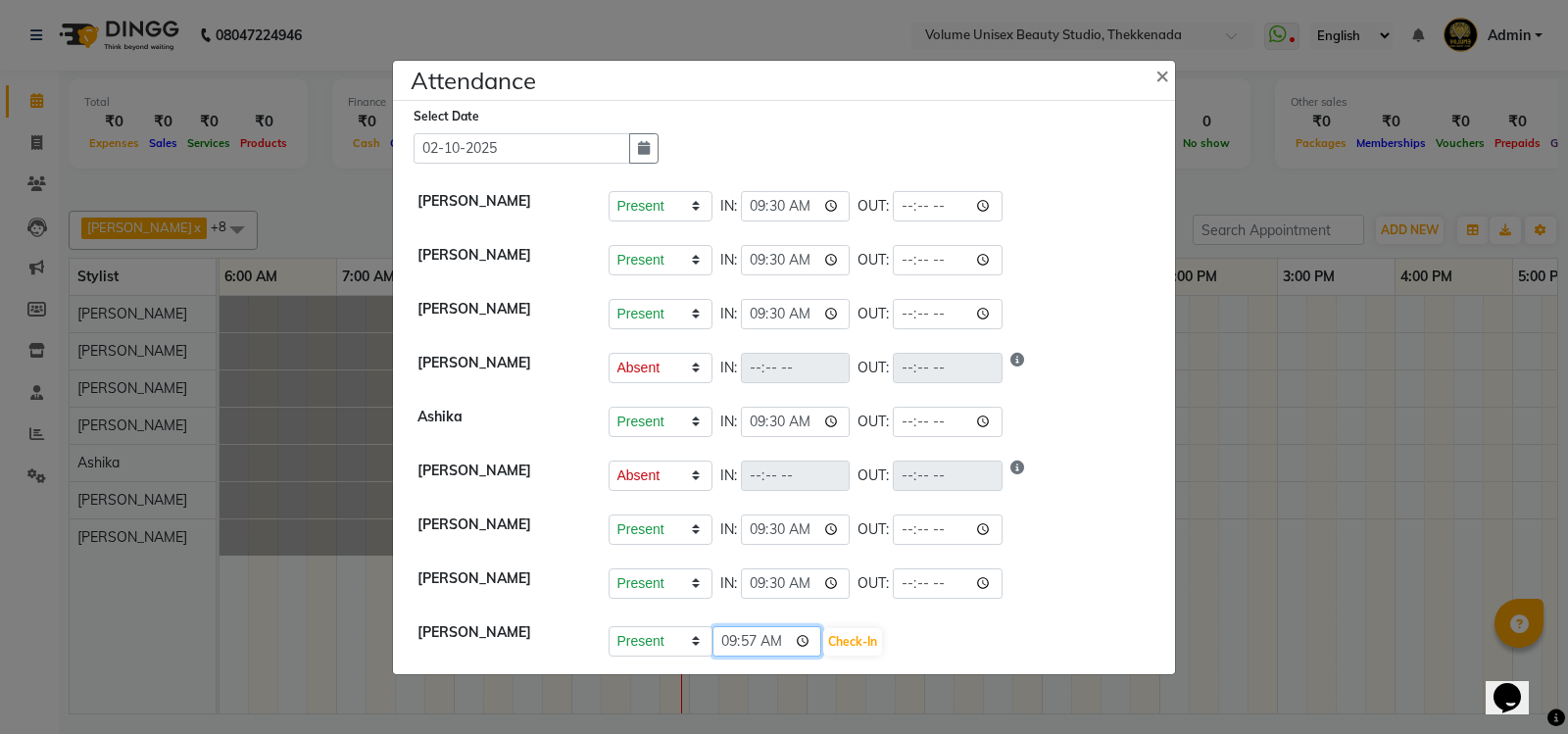
click at [805, 636] on input "09:57" at bounding box center [768, 641] width 110 height 30
type input "09:30"
click at [855, 641] on button "Check-In" at bounding box center [852, 642] width 59 height 28
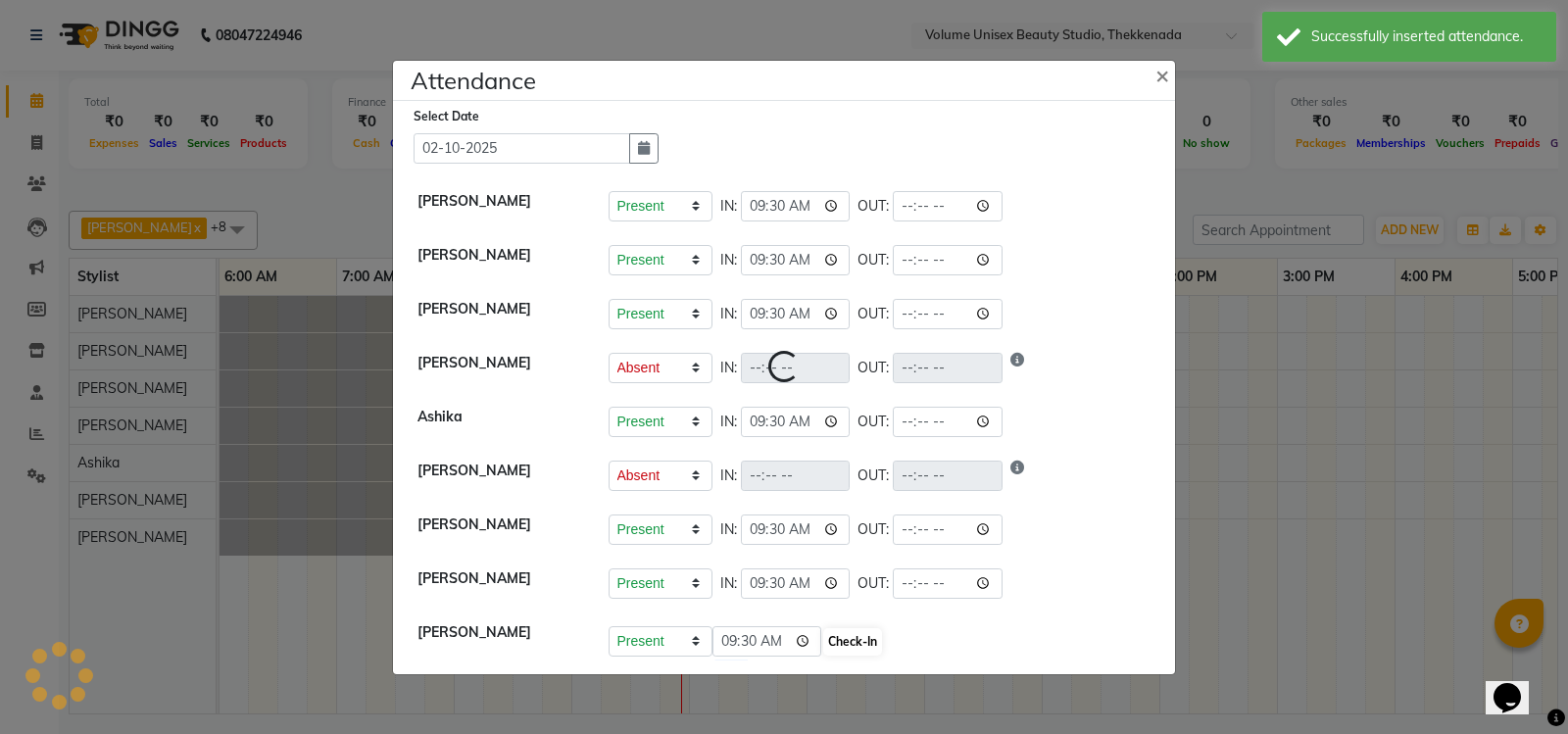
select select "A"
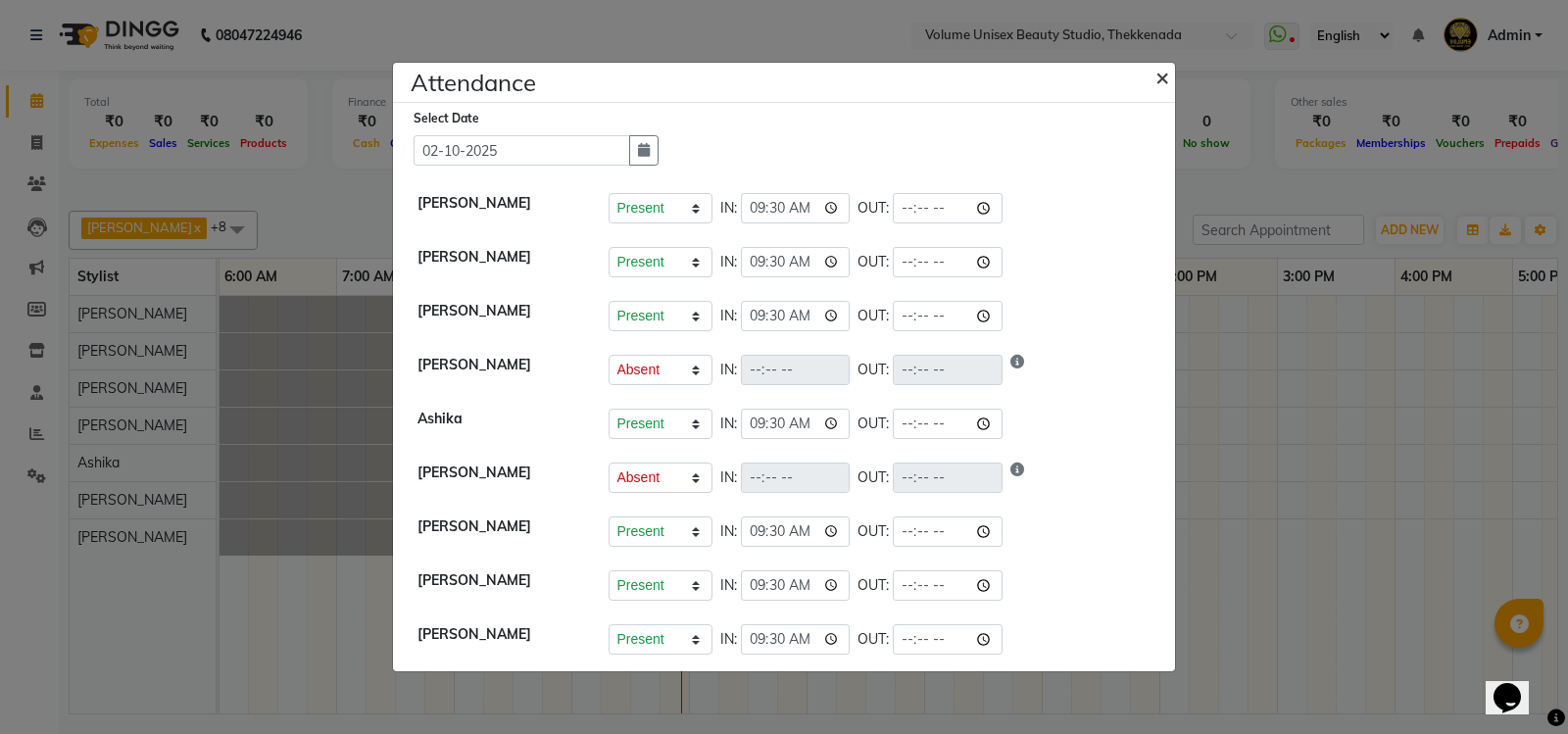
click at [1161, 79] on span "×" at bounding box center [1162, 76] width 14 height 29
